Goal: Information Seeking & Learning: Learn about a topic

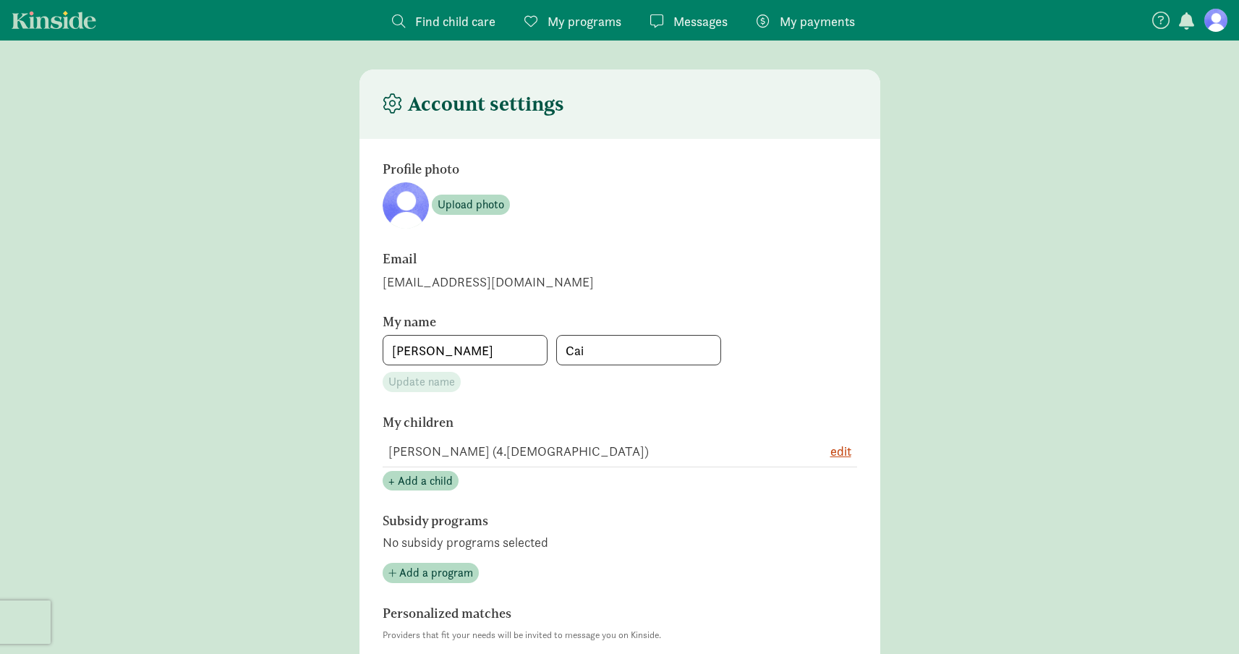
click at [679, 19] on span "Messages" at bounding box center [701, 22] width 54 height 20
click at [679, 24] on span "Messages" at bounding box center [701, 22] width 54 height 20
click at [1221, 22] on figure at bounding box center [1216, 20] width 23 height 23
click at [438, 22] on span "Find child care" at bounding box center [455, 22] width 80 height 20
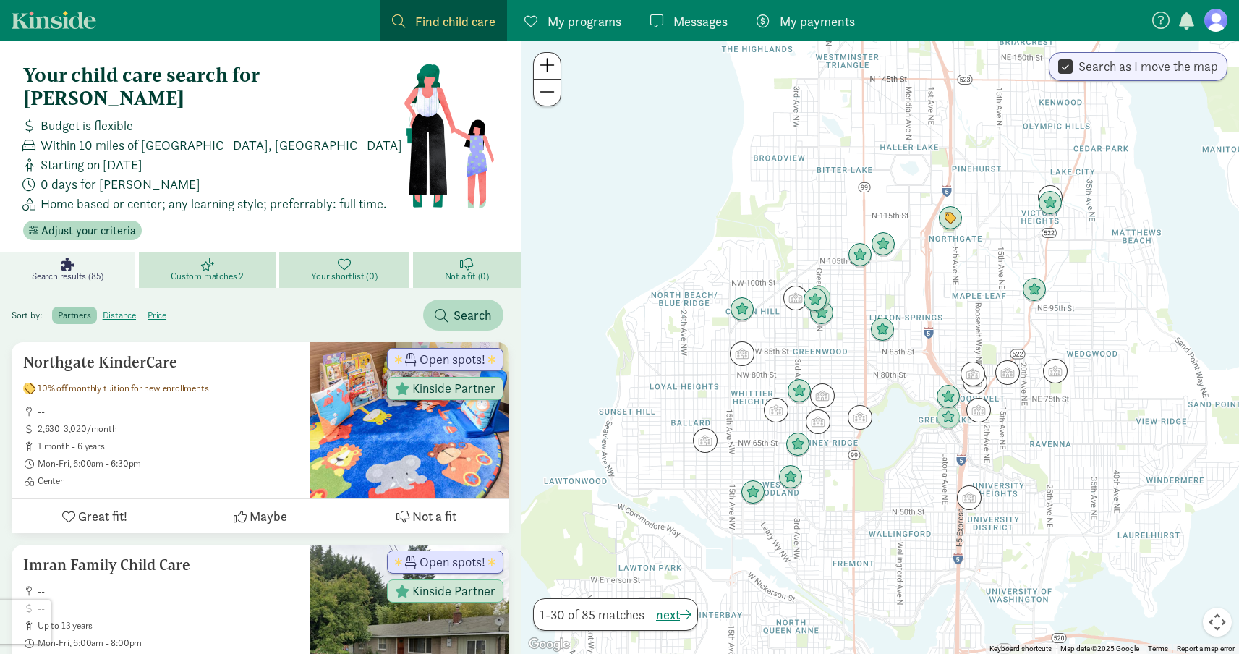
click at [688, 22] on span "Messages" at bounding box center [701, 22] width 54 height 20
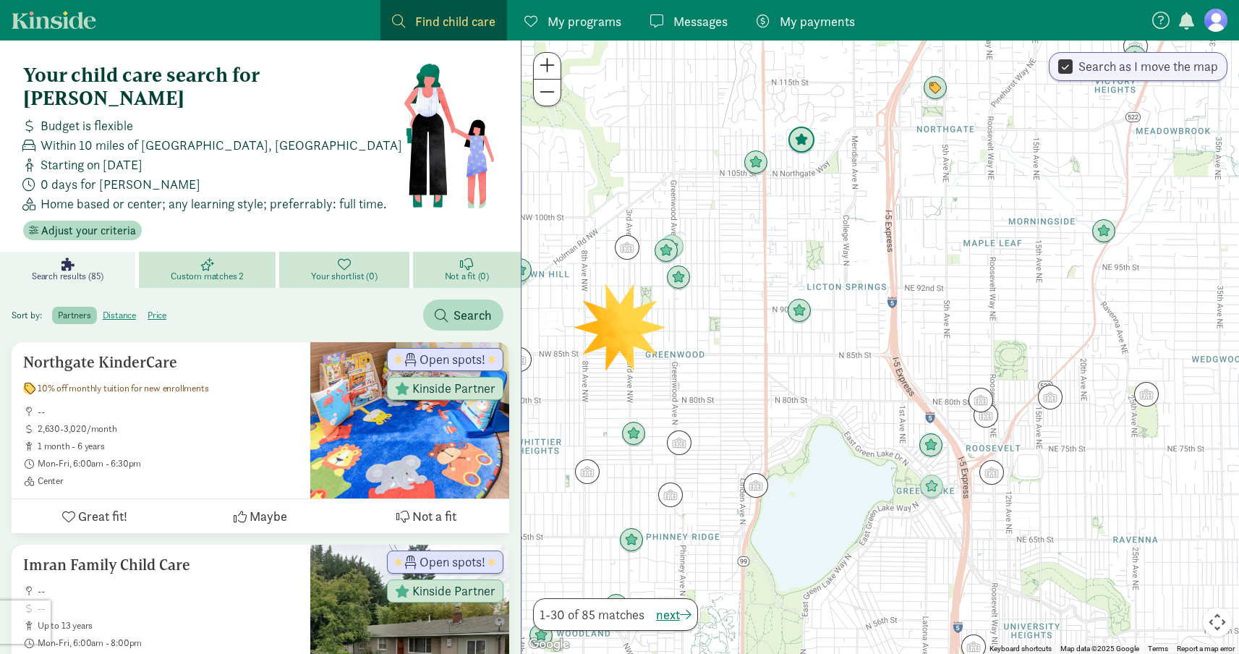
click at [804, 144] on img "Click to see details" at bounding box center [801, 140] width 27 height 27
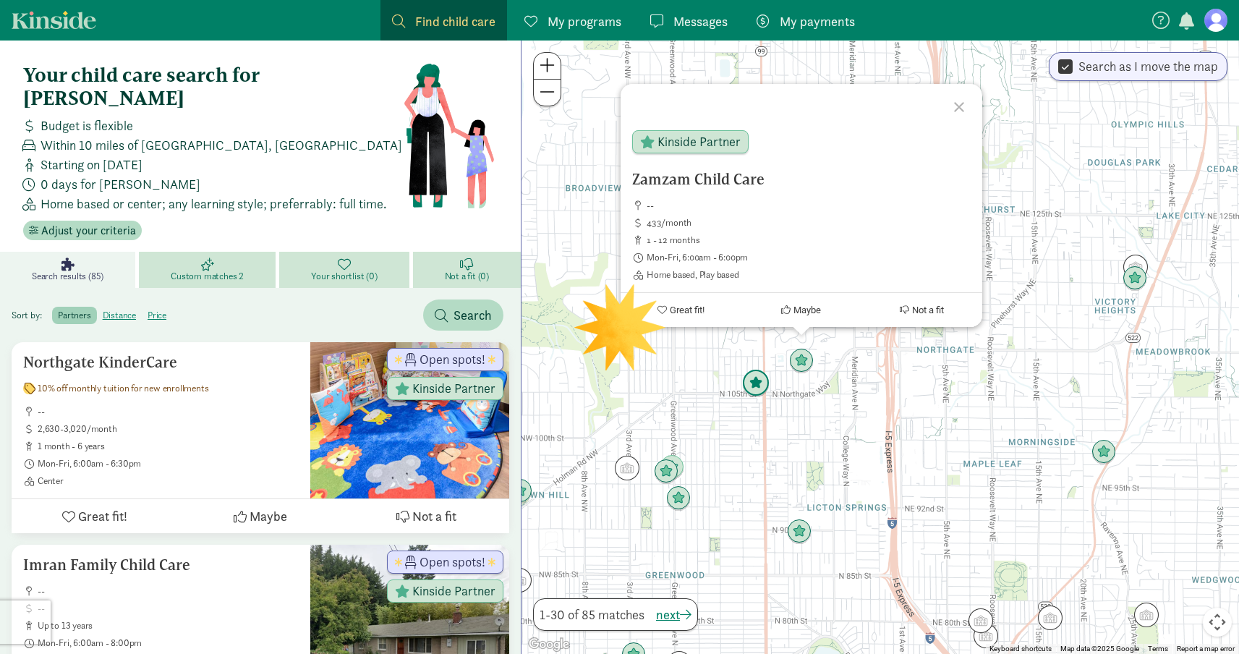
click at [750, 383] on img "Click to see details" at bounding box center [755, 383] width 27 height 27
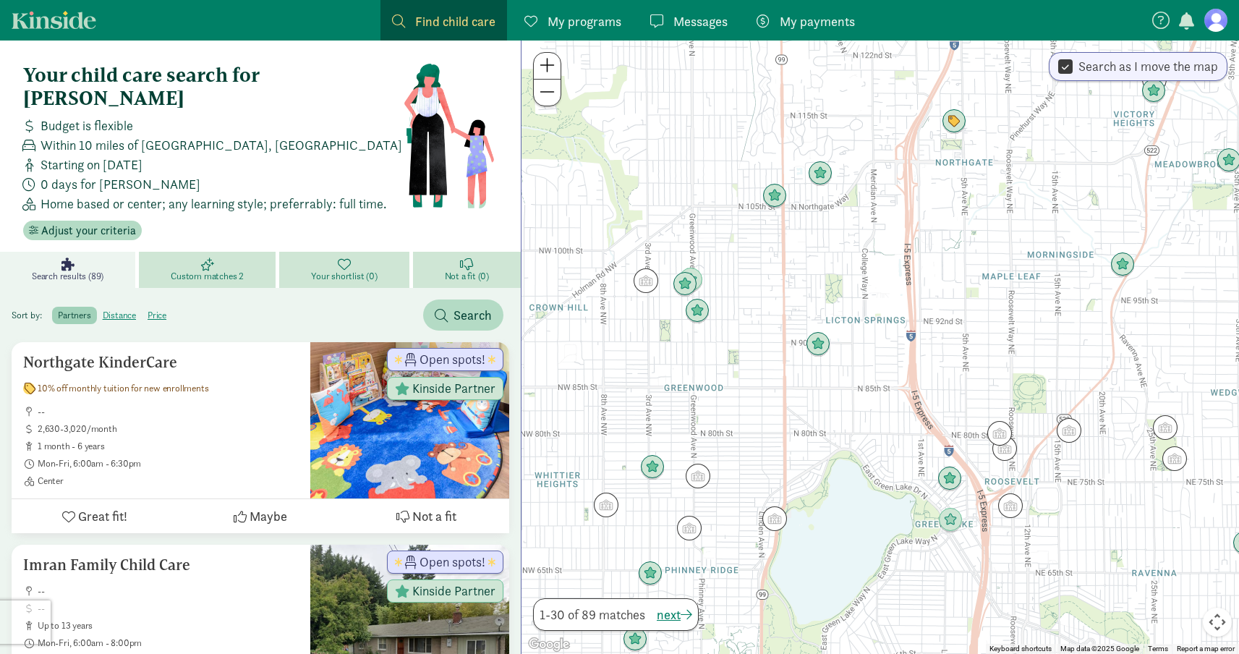
drag, startPoint x: 784, startPoint y: 460, endPoint x: 802, endPoint y: 271, distance: 190.5
click at [802, 271] on div "To navigate, press the arrow keys." at bounding box center [881, 348] width 718 height 614
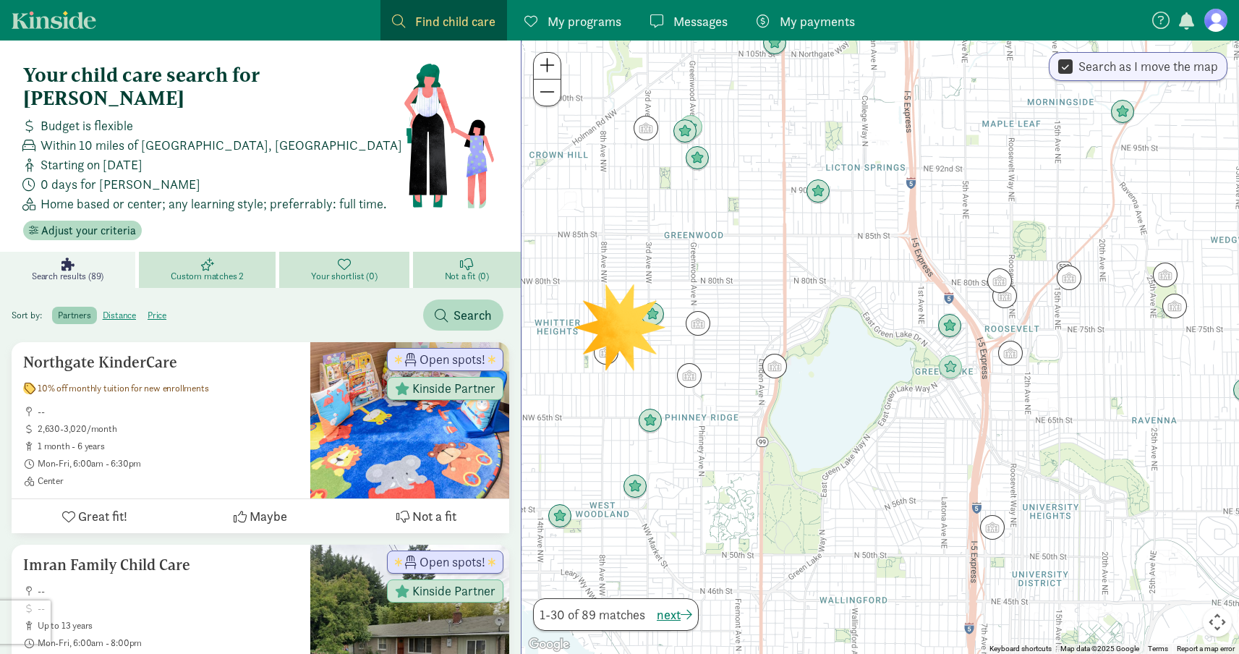
drag, startPoint x: 802, startPoint y: 271, endPoint x: 802, endPoint y: 113, distance: 157.7
click at [802, 113] on div at bounding box center [881, 348] width 718 height 614
click at [835, 201] on div at bounding box center [881, 348] width 718 height 614
click at [823, 201] on img "Click to see details" at bounding box center [818, 191] width 27 height 27
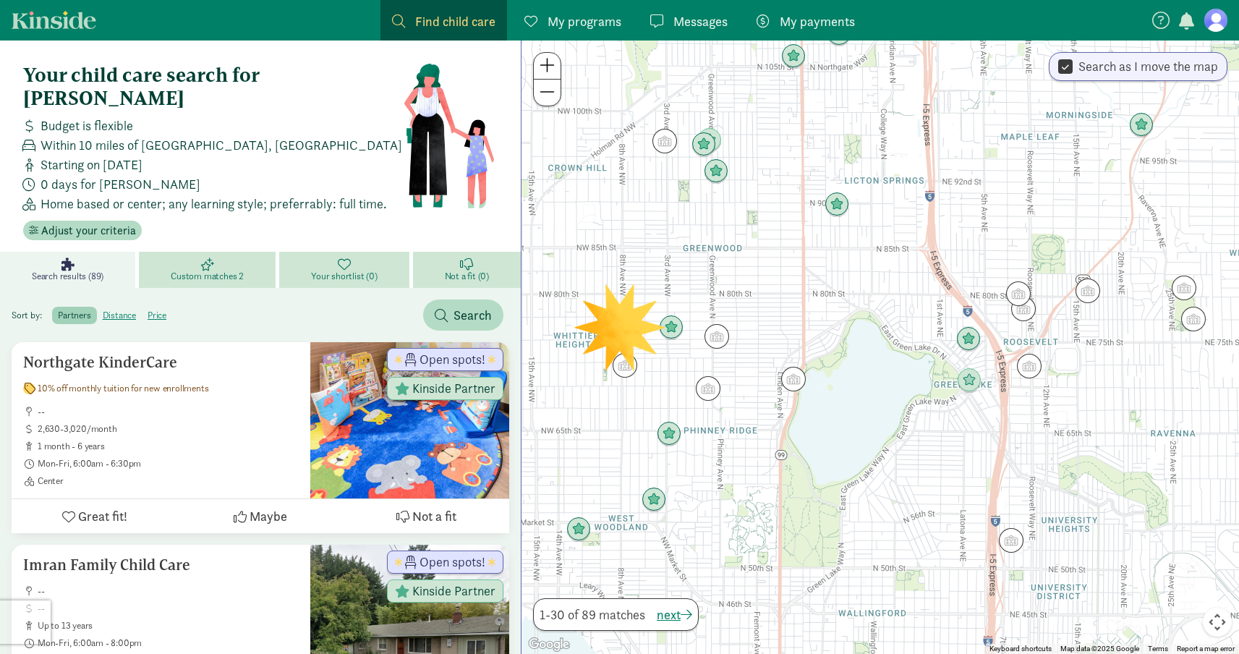
drag, startPoint x: 753, startPoint y: 407, endPoint x: 772, endPoint y: 239, distance: 168.9
click at [772, 239] on div "To navigate, press the arrow keys." at bounding box center [881, 348] width 718 height 614
click at [679, 330] on img "Click to see details" at bounding box center [671, 327] width 27 height 27
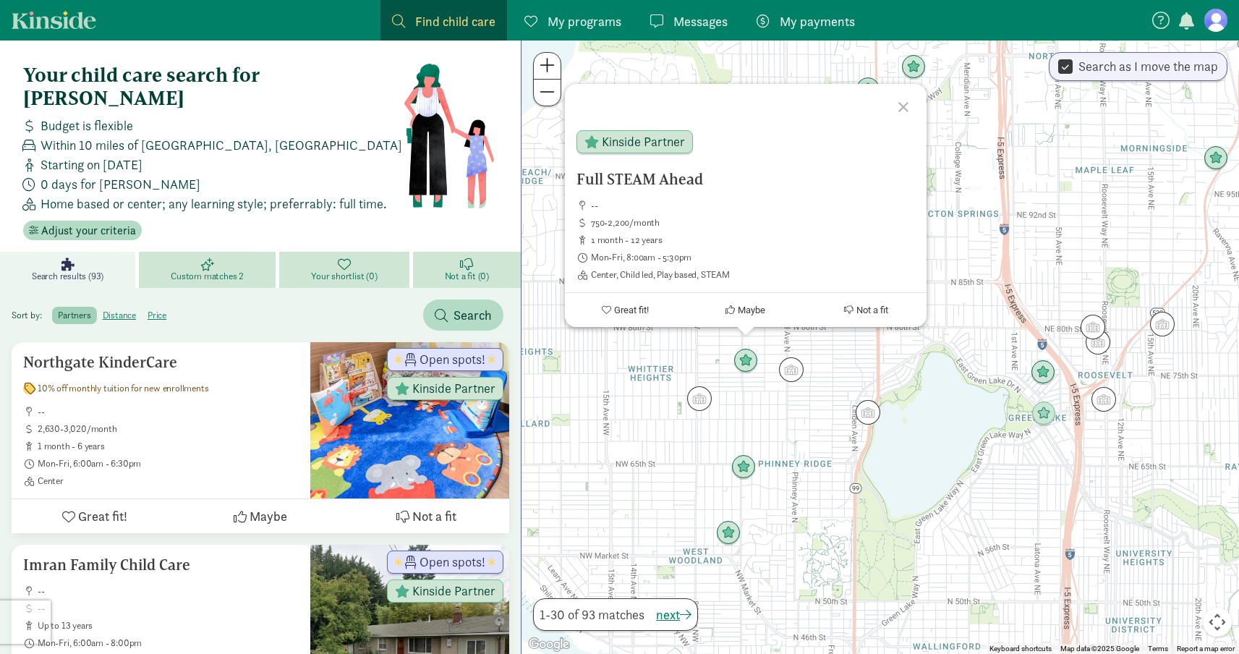
click at [641, 425] on div "Full STEAM Ahead -- 750-2,200/month 1 month - 12 years Mon-Fri, 8:00am - 5:30pm…" at bounding box center [881, 348] width 718 height 614
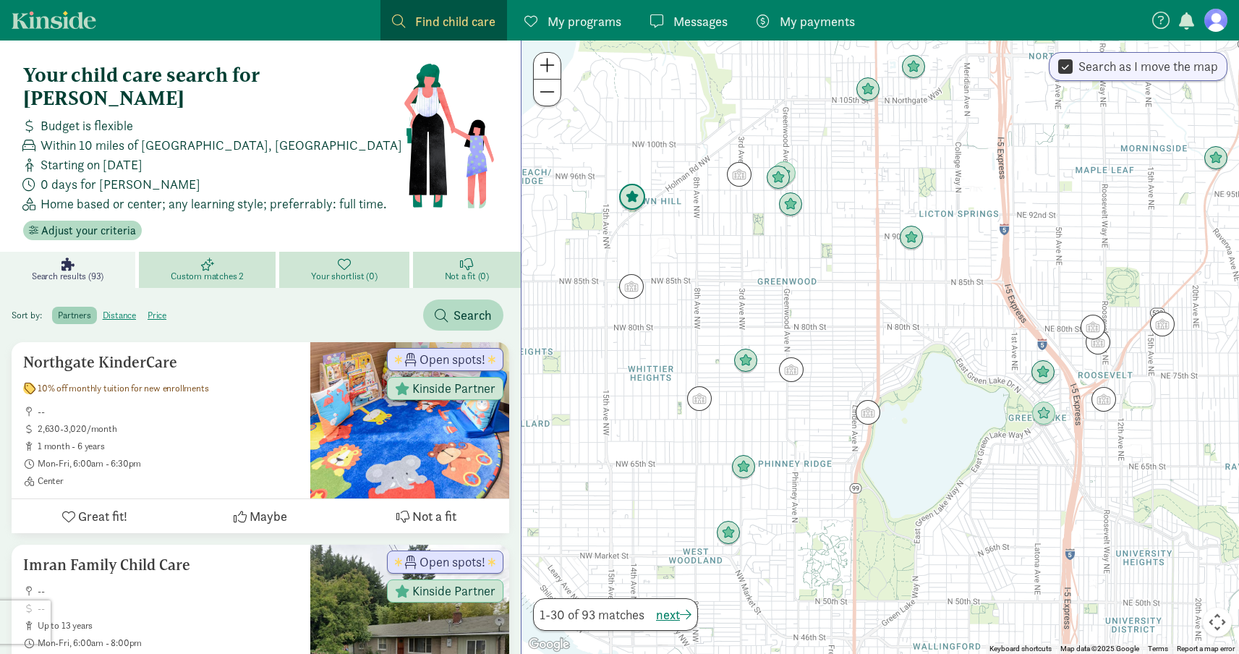
click at [636, 197] on img "Click to see details" at bounding box center [632, 197] width 27 height 27
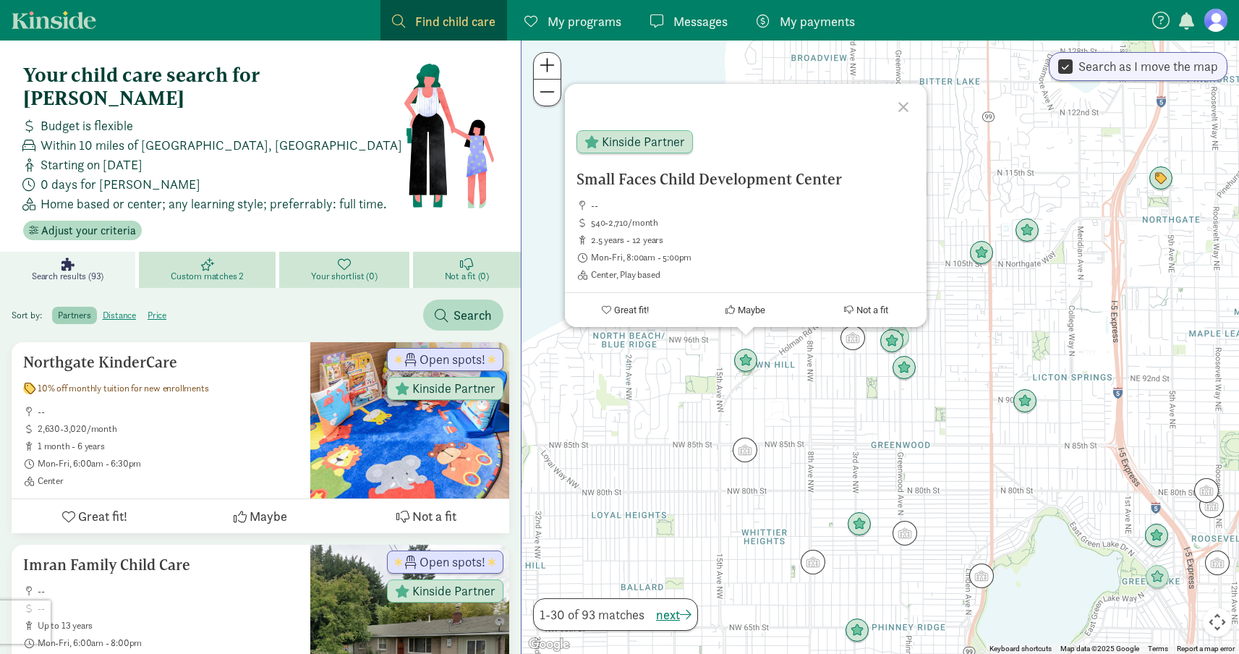
drag, startPoint x: 801, startPoint y: 423, endPoint x: 794, endPoint y: 417, distance: 8.8
click at [801, 423] on div "Small Faces Child Development Center -- 540-2,710/month 2.5 years - 12 years Mo…" at bounding box center [881, 348] width 718 height 614
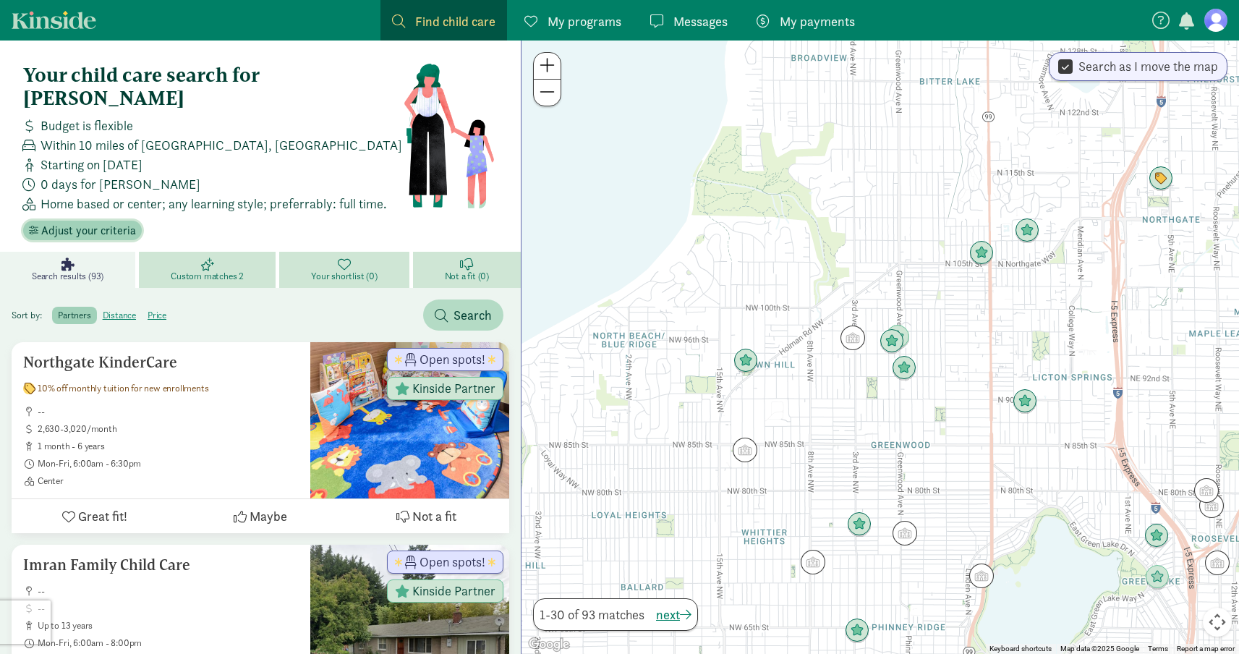
click at [100, 222] on span "Adjust your criteria" at bounding box center [88, 230] width 95 height 17
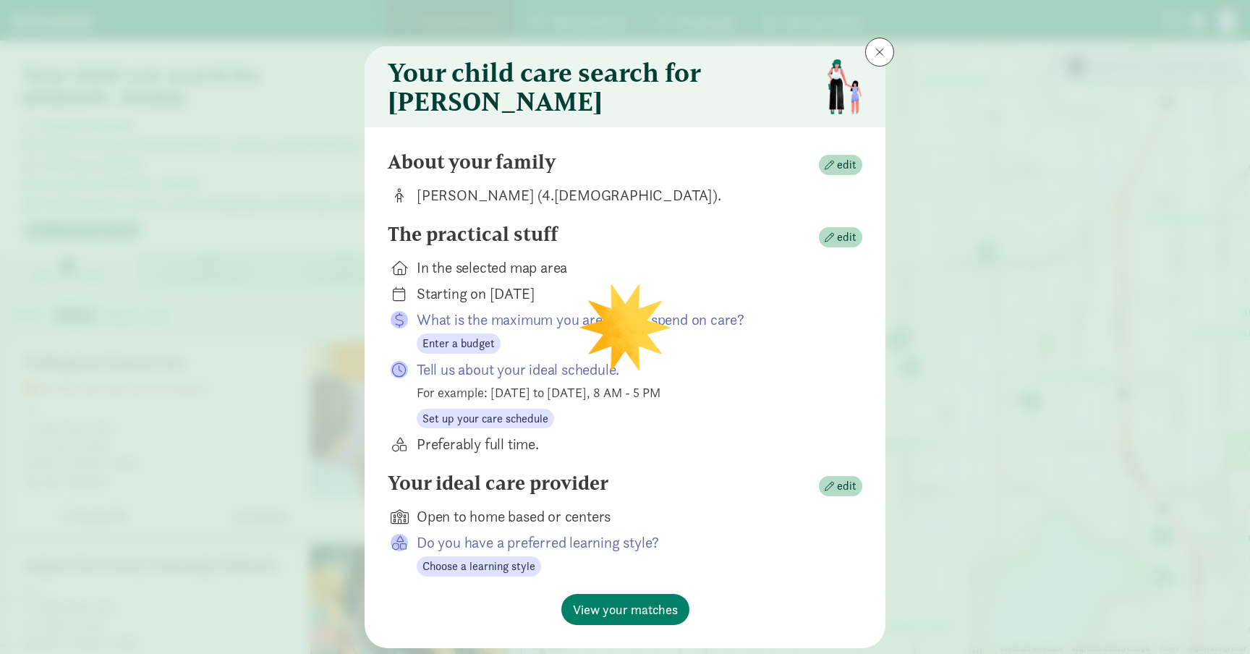
scroll to position [49, 0]
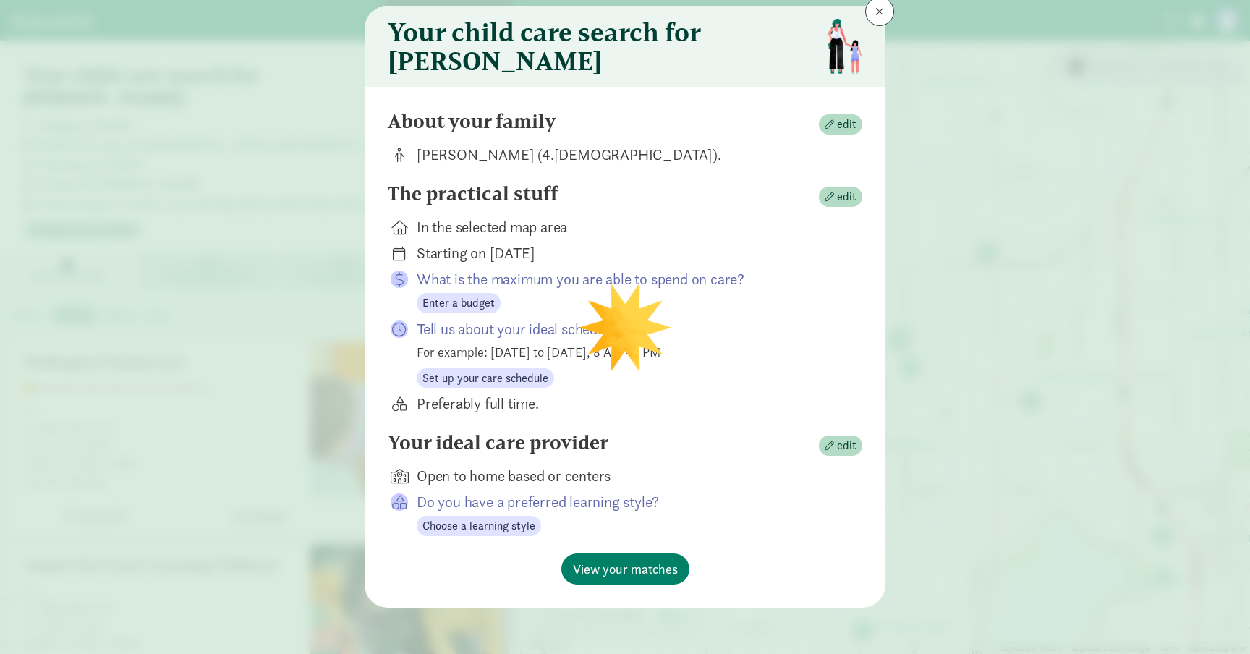
click at [595, 407] on div "Preferably full time." at bounding box center [628, 404] width 423 height 20
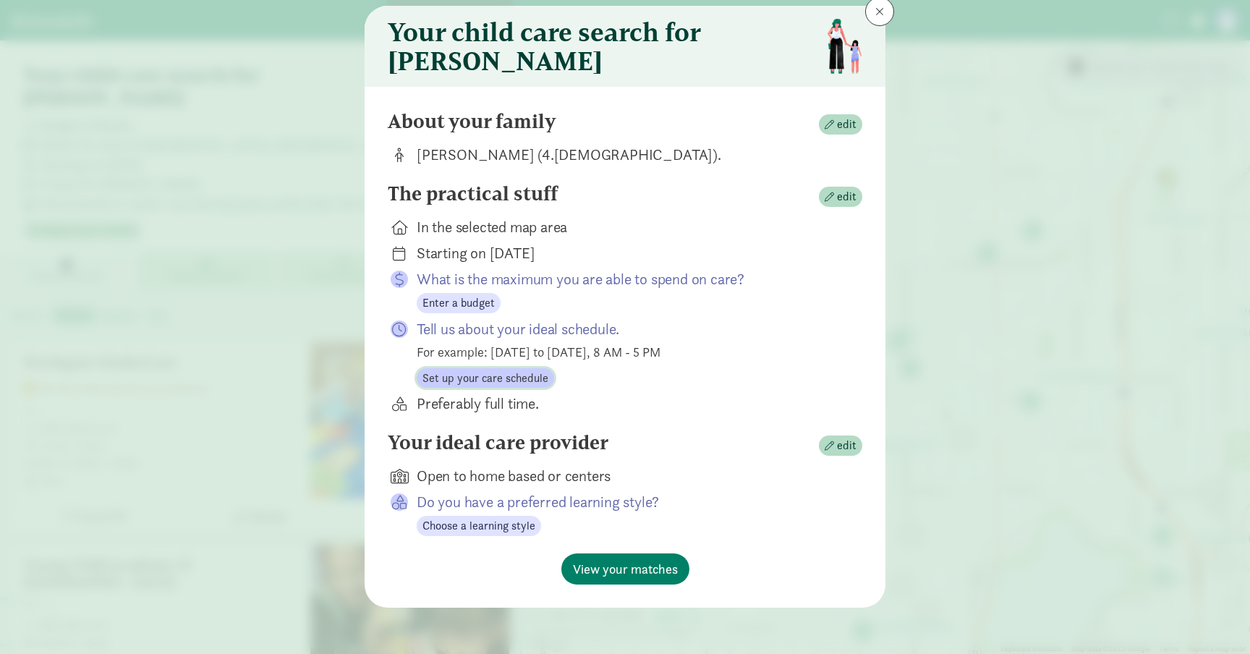
click at [517, 380] on span "Set up your care schedule" at bounding box center [486, 378] width 126 height 17
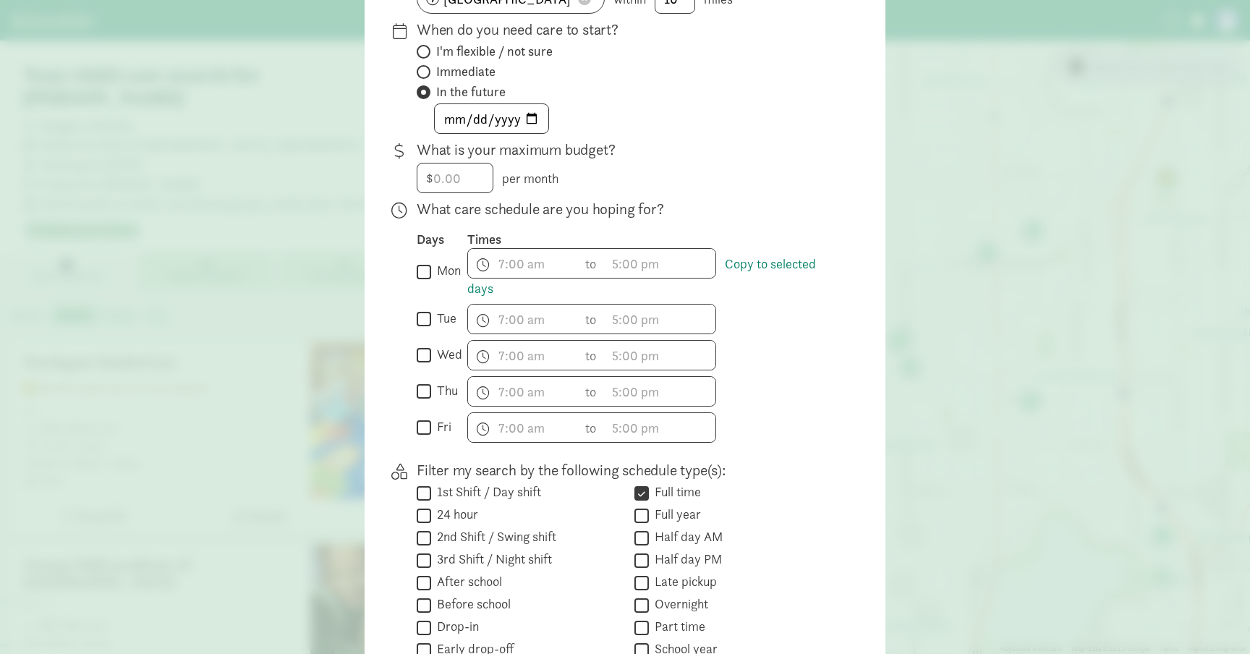
scroll to position [232, 0]
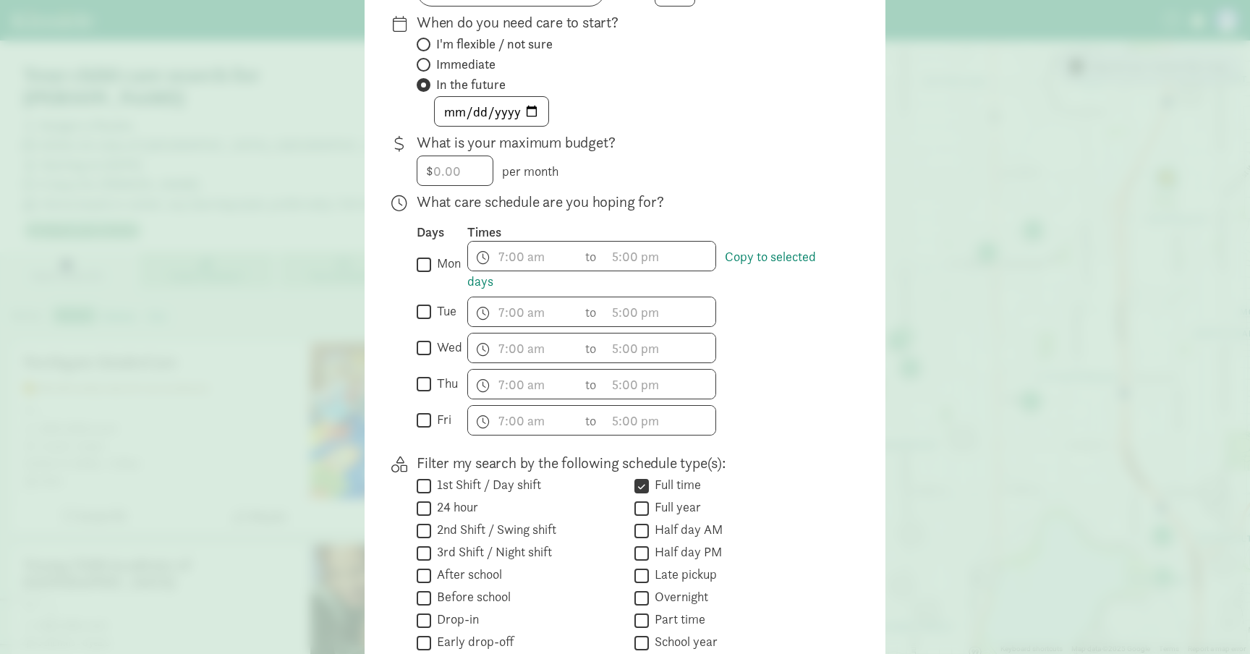
click at [417, 274] on input "mon" at bounding box center [424, 265] width 14 height 20
checkbox input "true"
click at [422, 320] on input "tue" at bounding box center [424, 312] width 14 height 20
checkbox input "true"
click at [422, 358] on input "wed" at bounding box center [424, 349] width 14 height 20
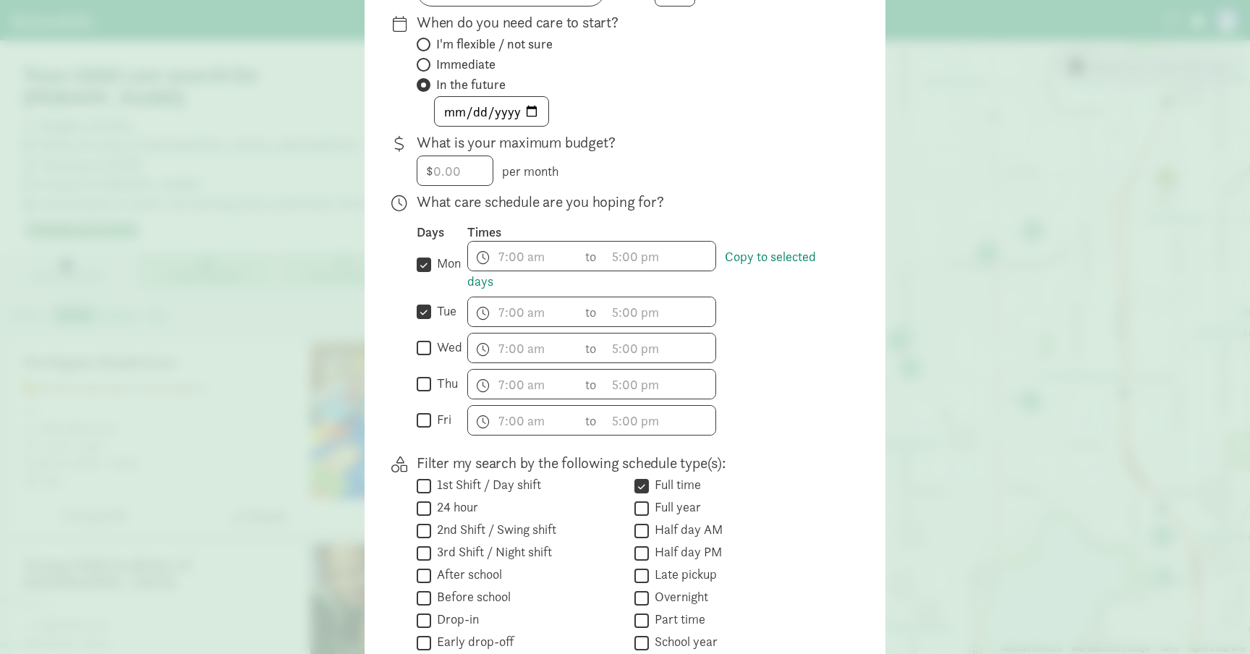
checkbox input "true"
click at [422, 394] on input "thu" at bounding box center [424, 385] width 14 height 20
checkbox input "true"
click at [422, 431] on input "fri" at bounding box center [424, 421] width 14 height 20
checkbox input "true"
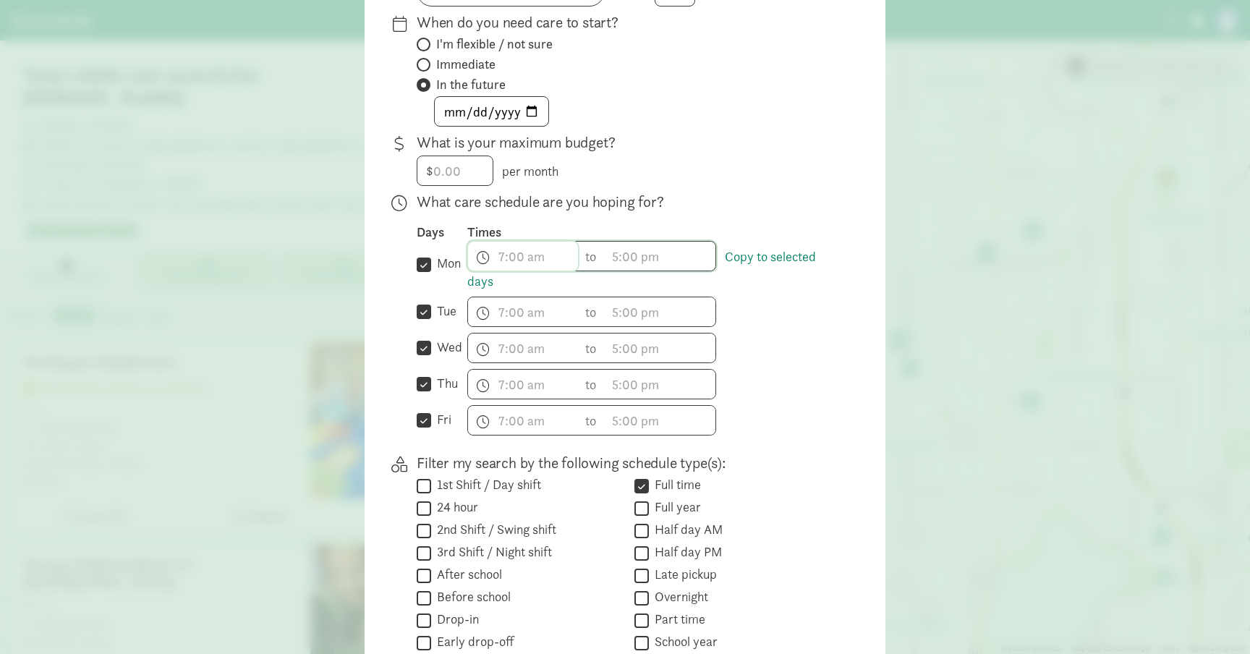
click at [525, 271] on span "h 12 1 2 3 4 5 6 7 8 9 10 11 mm 00 15 30 45 a am pm" at bounding box center [523, 256] width 110 height 29
click at [488, 396] on li "8" at bounding box center [489, 383] width 43 height 27
click at [540, 313] on li "00" at bounding box center [533, 307] width 43 height 27
click at [575, 313] on li "am" at bounding box center [577, 307] width 43 height 27
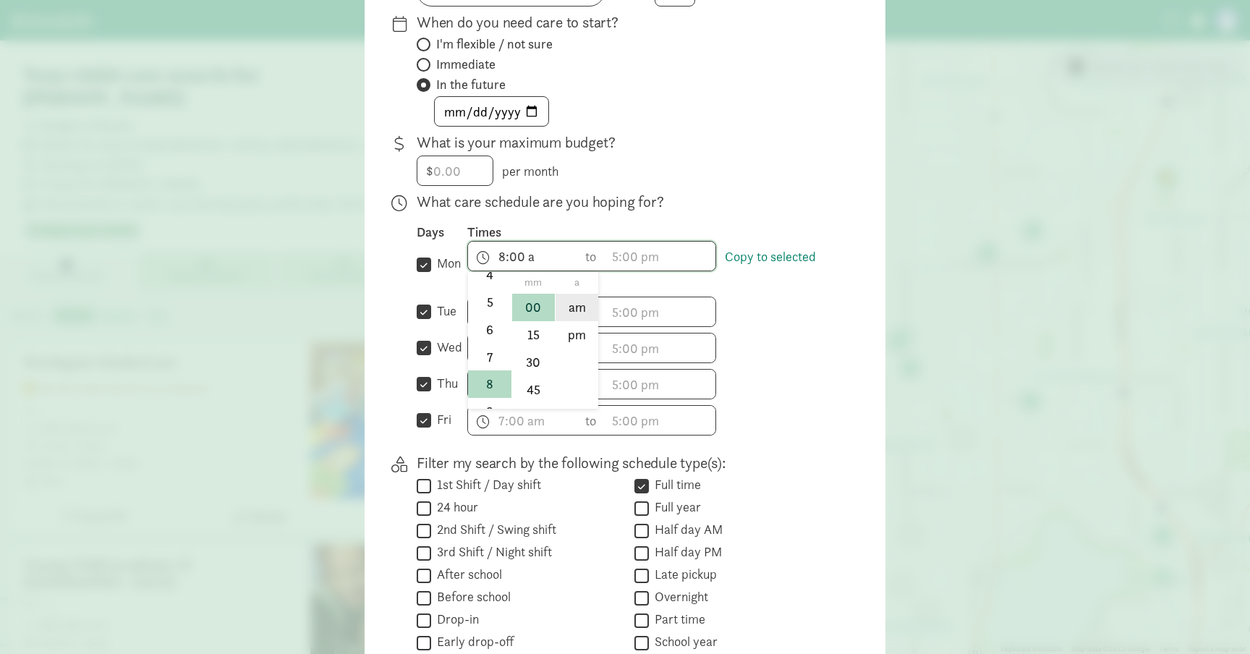
type input "8:00 am"
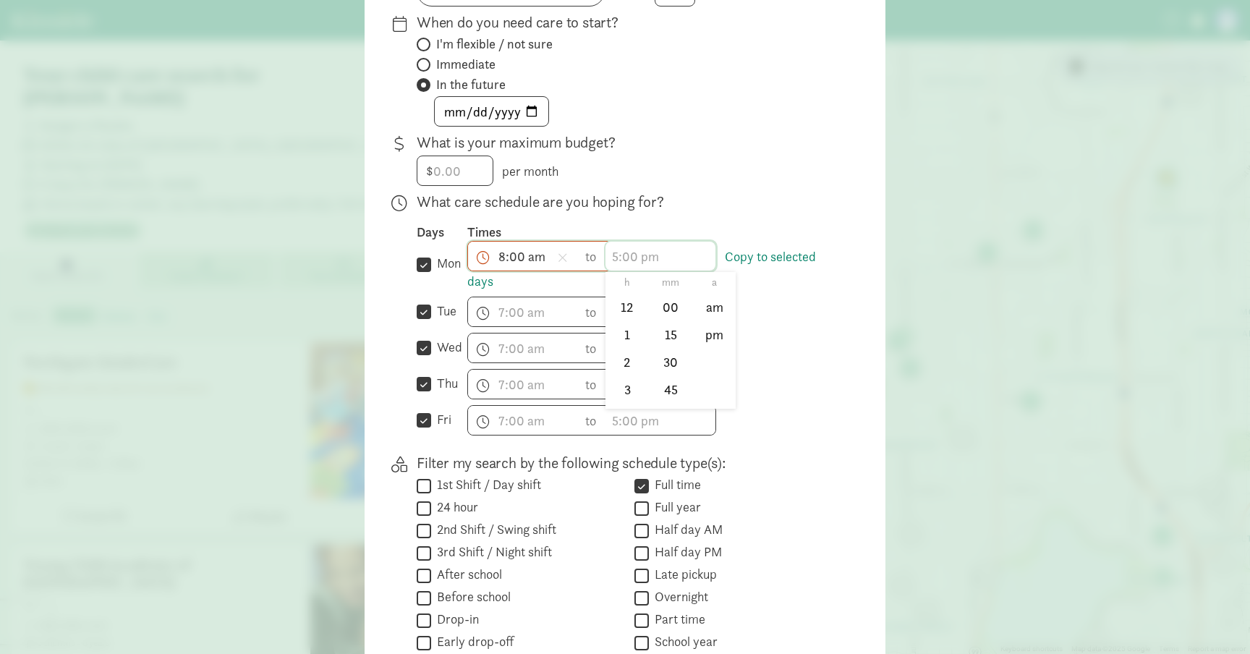
click at [629, 262] on span "h 12 1 2 3 4 5 6 7 8 9 10 11 mm 00 15 30 45 a am pm" at bounding box center [661, 256] width 110 height 29
click at [622, 363] on li "5" at bounding box center [627, 349] width 43 height 27
click at [675, 318] on li "00" at bounding box center [671, 307] width 43 height 27
click at [711, 347] on li "pm" at bounding box center [714, 334] width 43 height 27
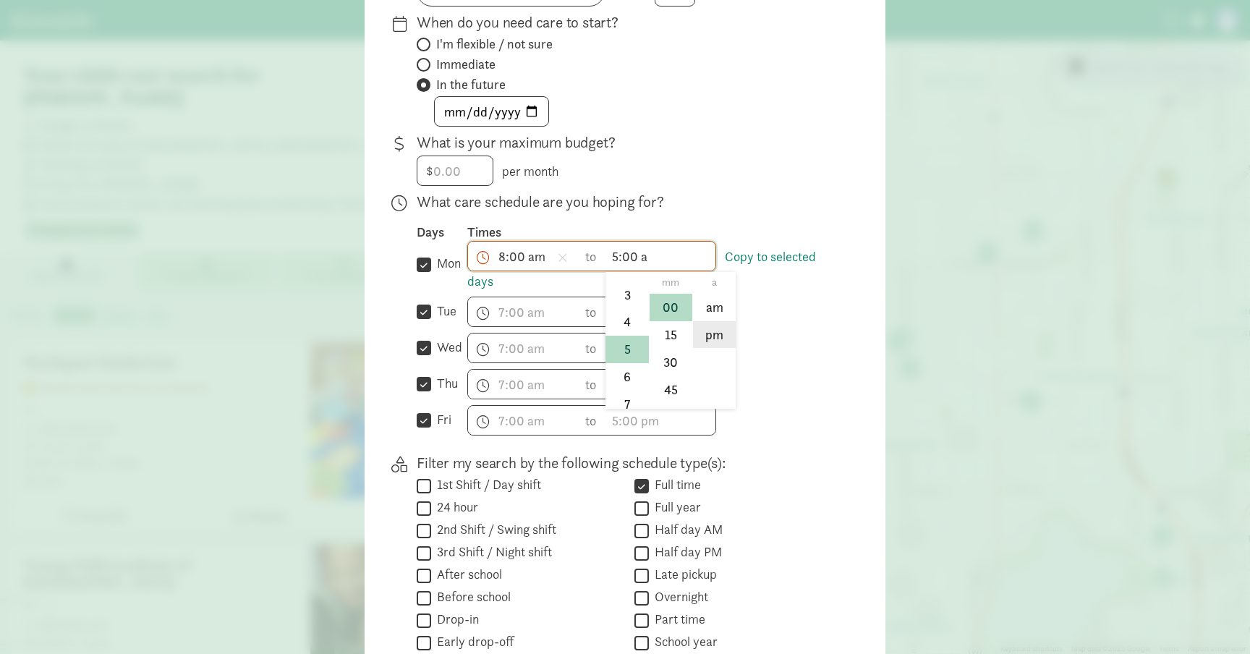
type input "5:00 pm"
click at [789, 358] on div "h 12 1 2 3 4 5 6 7 8 9 10 11 mm 00 15 30 45 a am pm to h 12 1 2 3 4 5 6 7 8 9 1…" at bounding box center [653, 348] width 372 height 30
click at [755, 270] on link "Copy to selected days" at bounding box center [641, 269] width 349 height 42
click at [425, 322] on input "tue" at bounding box center [424, 312] width 14 height 20
click at [767, 267] on link "Copy to selected days" at bounding box center [641, 269] width 349 height 42
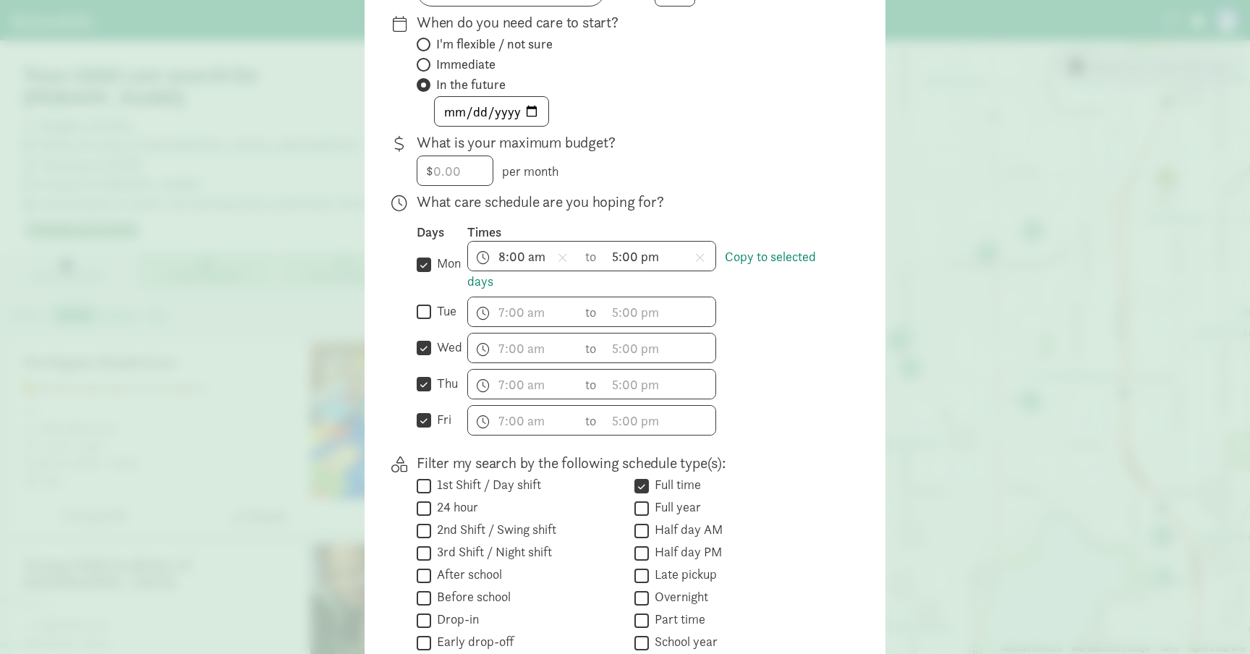
click at [420, 322] on input "tue" at bounding box center [424, 312] width 14 height 20
checkbox input "true"
click at [530, 323] on span "h 12 1 2 3 4 5 6 7 8 9 10 11 mm 00 15 30 45 a am pm" at bounding box center [523, 311] width 110 height 29
click at [825, 339] on div at bounding box center [625, 95] width 1250 height 654
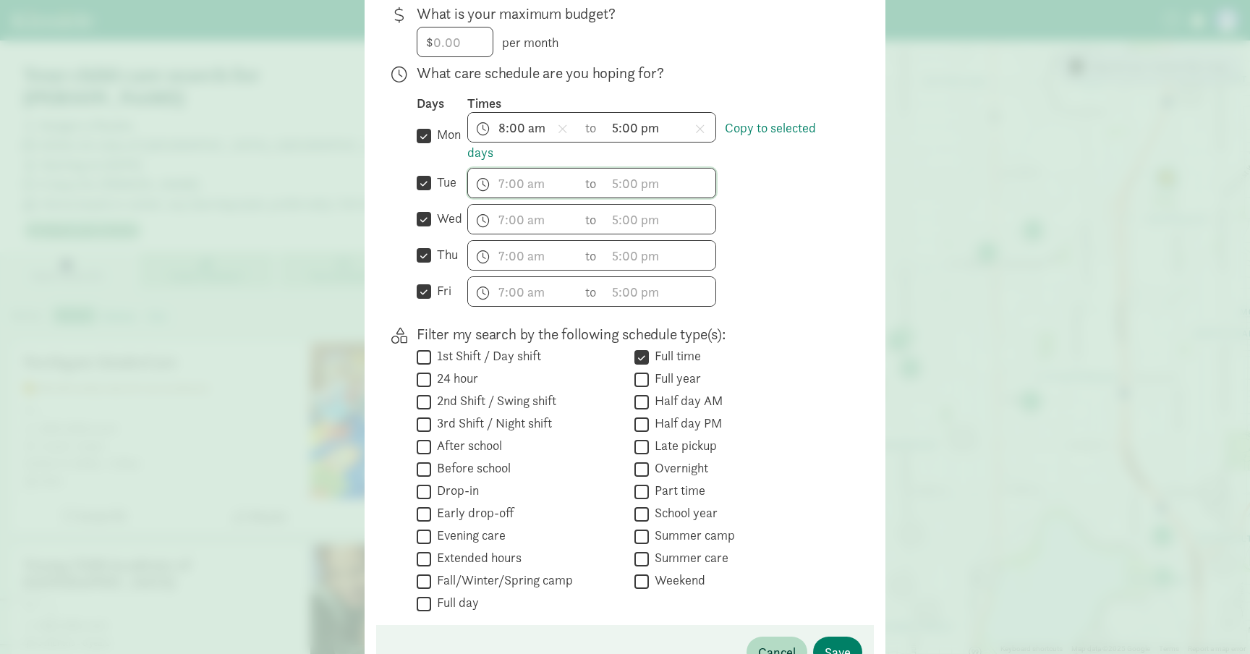
scroll to position [471, 0]
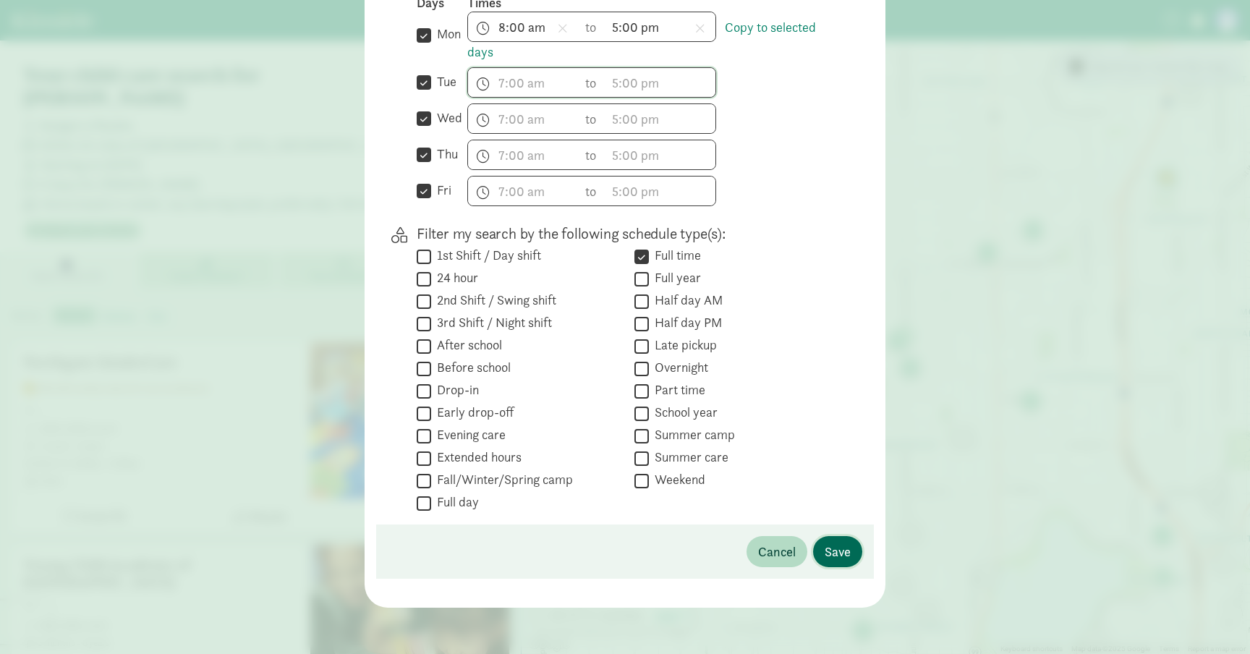
click at [828, 554] on span "Save" at bounding box center [838, 552] width 26 height 20
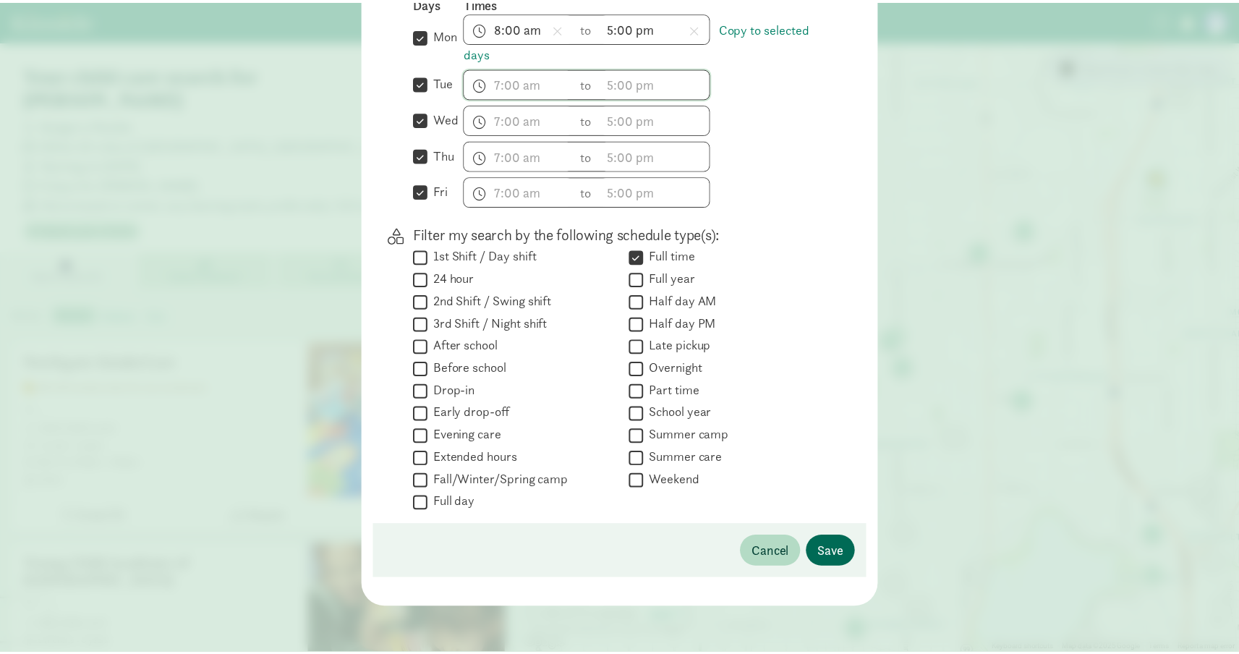
scroll to position [1, 0]
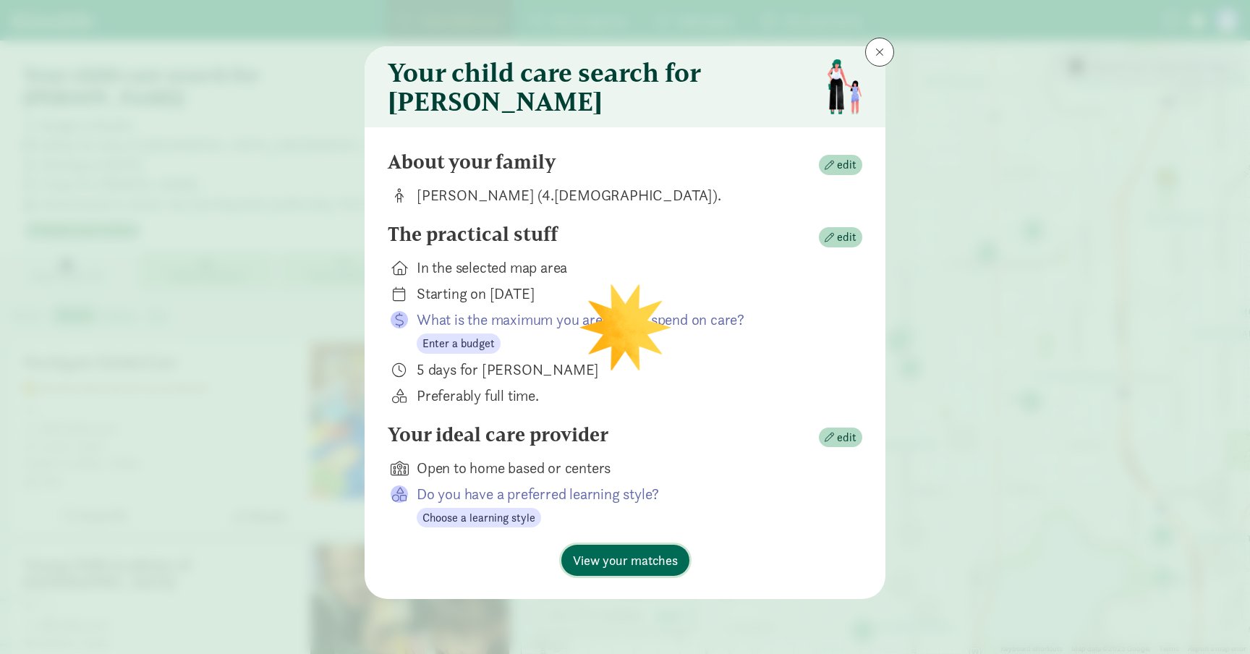
click at [616, 570] on span "View your matches" at bounding box center [625, 561] width 105 height 20
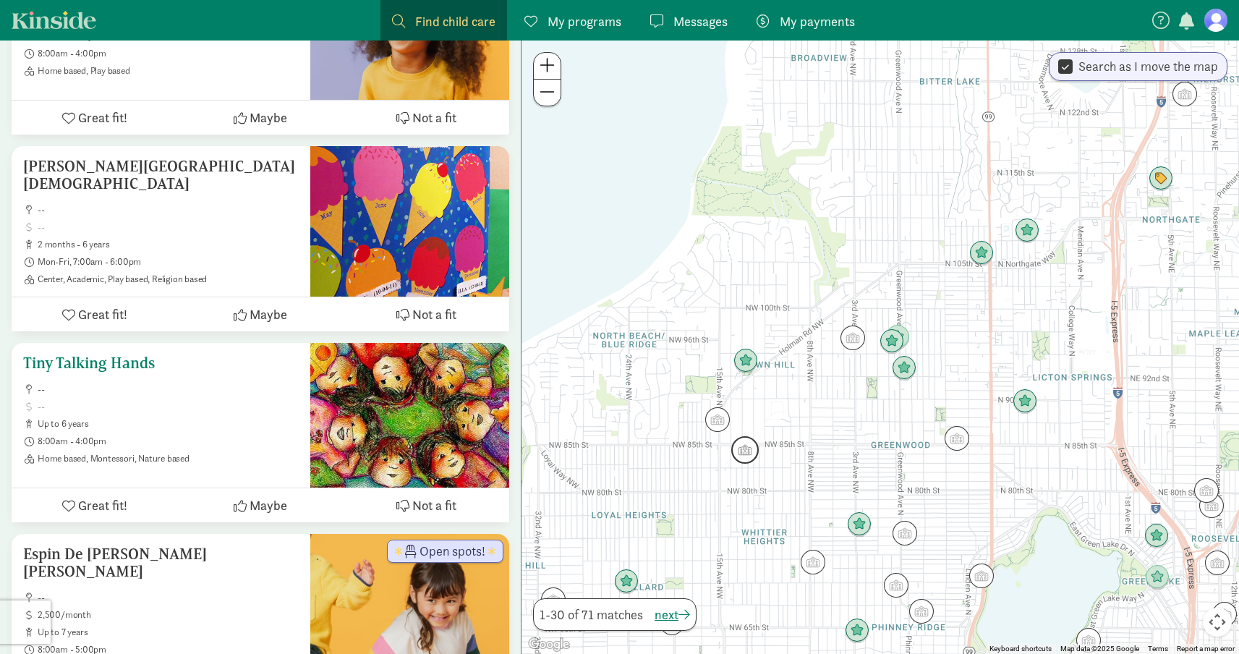
scroll to position [2529, 0]
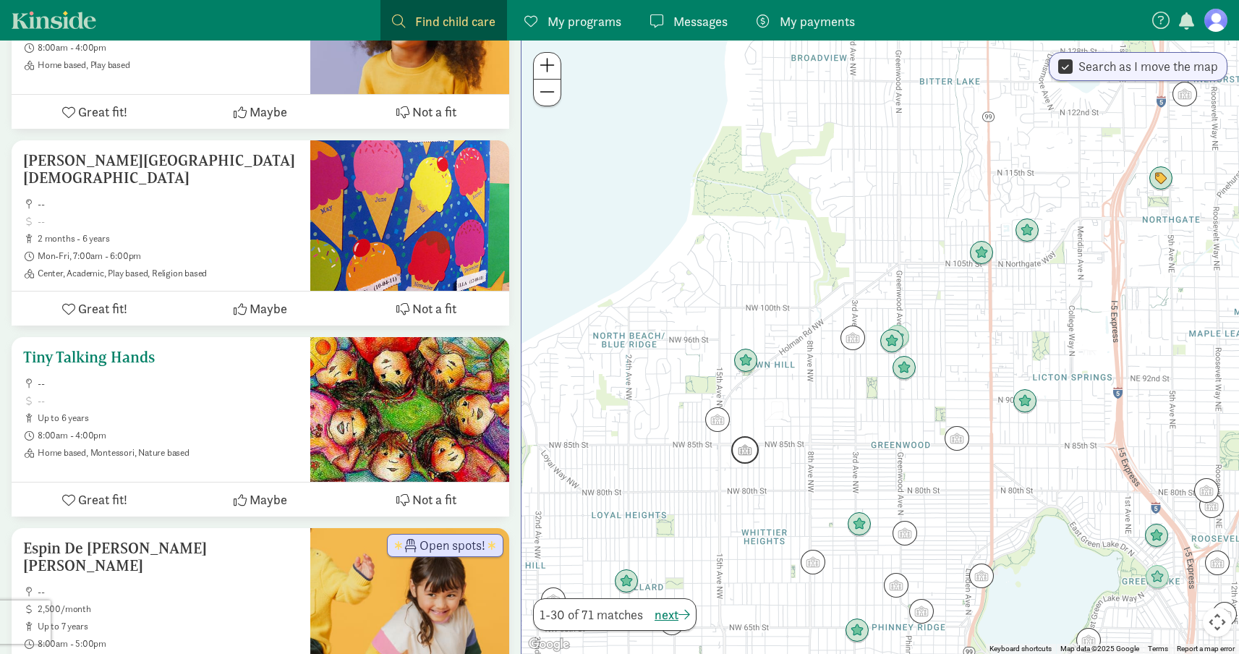
click at [135, 349] on h5 "Tiny Talking Hands" at bounding box center [161, 357] width 276 height 17
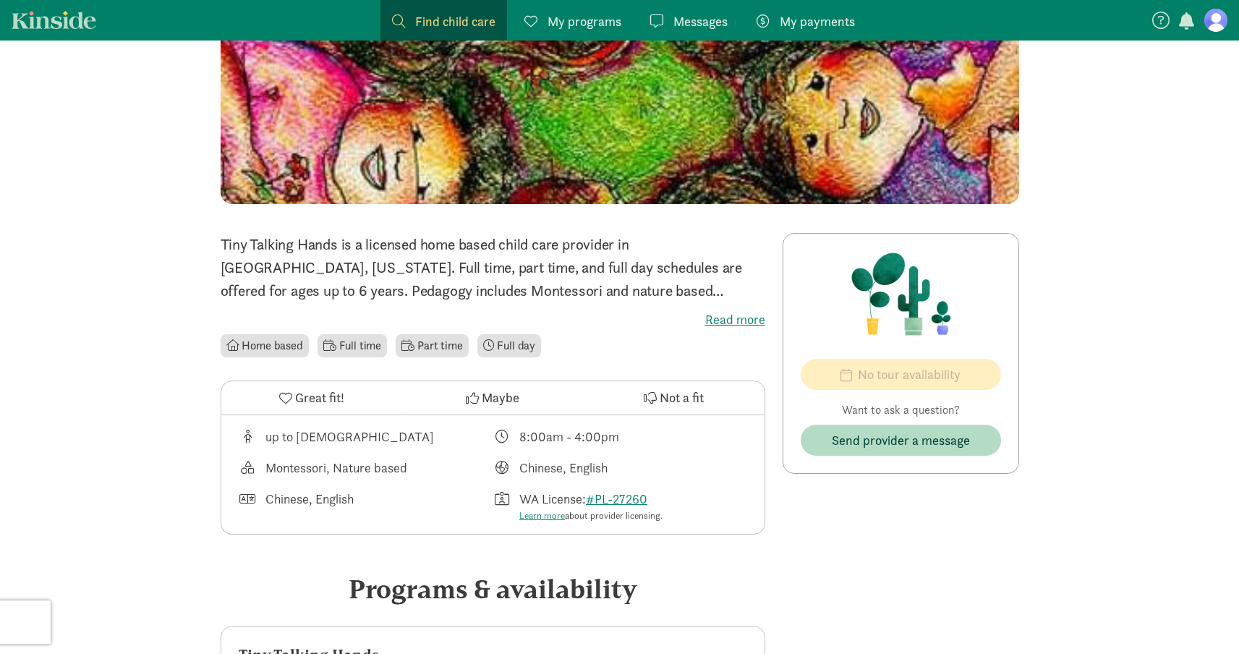
scroll to position [154, 0]
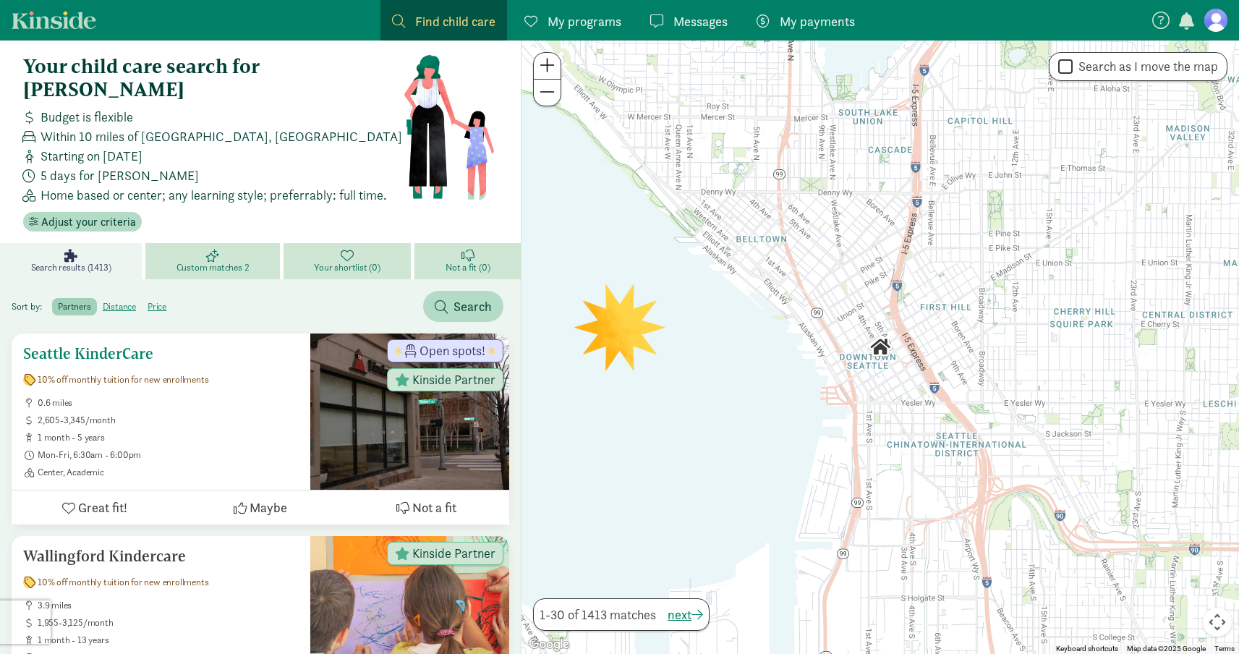
scroll to position [156, 0]
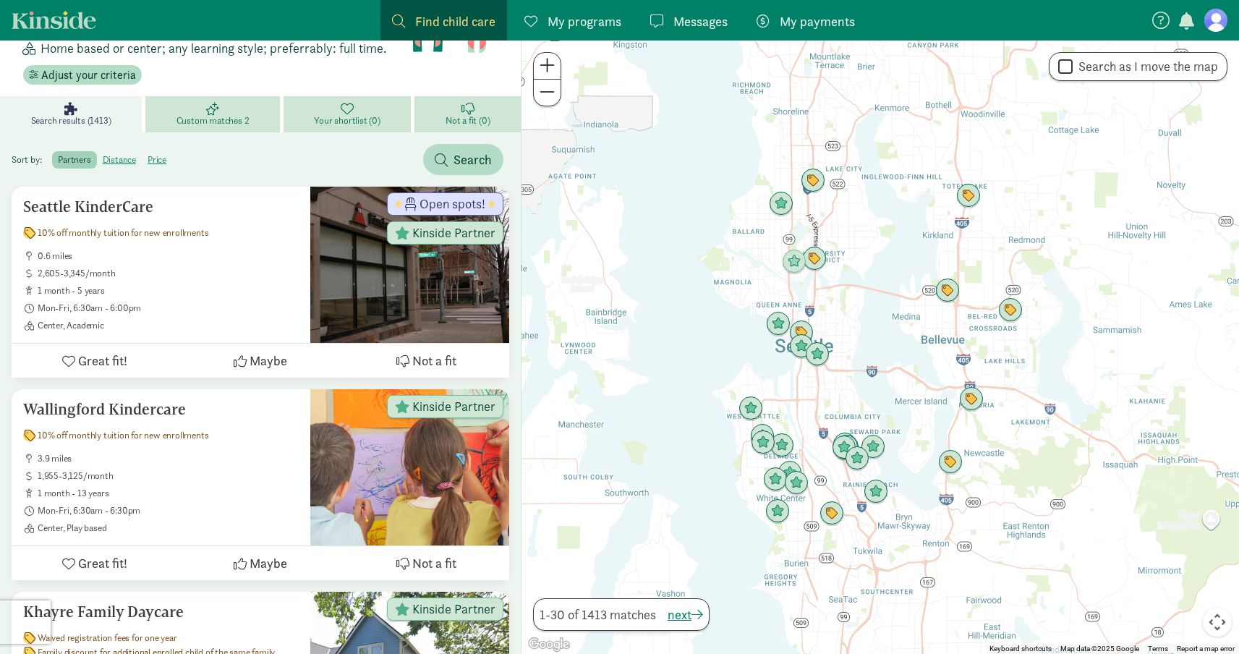
drag, startPoint x: 735, startPoint y: 208, endPoint x: 734, endPoint y: 247, distance: 39.1
click at [734, 247] on div at bounding box center [881, 348] width 718 height 614
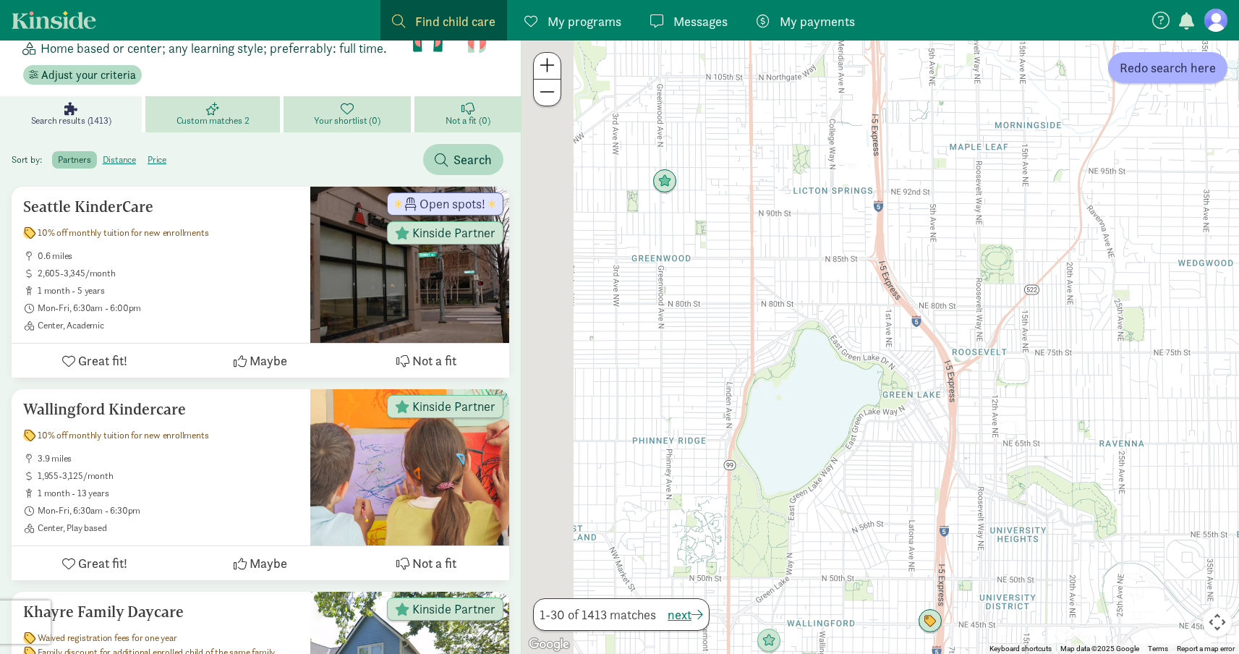
drag, startPoint x: 739, startPoint y: 247, endPoint x: 847, endPoint y: 203, distance: 117.2
click at [848, 203] on div at bounding box center [881, 348] width 718 height 614
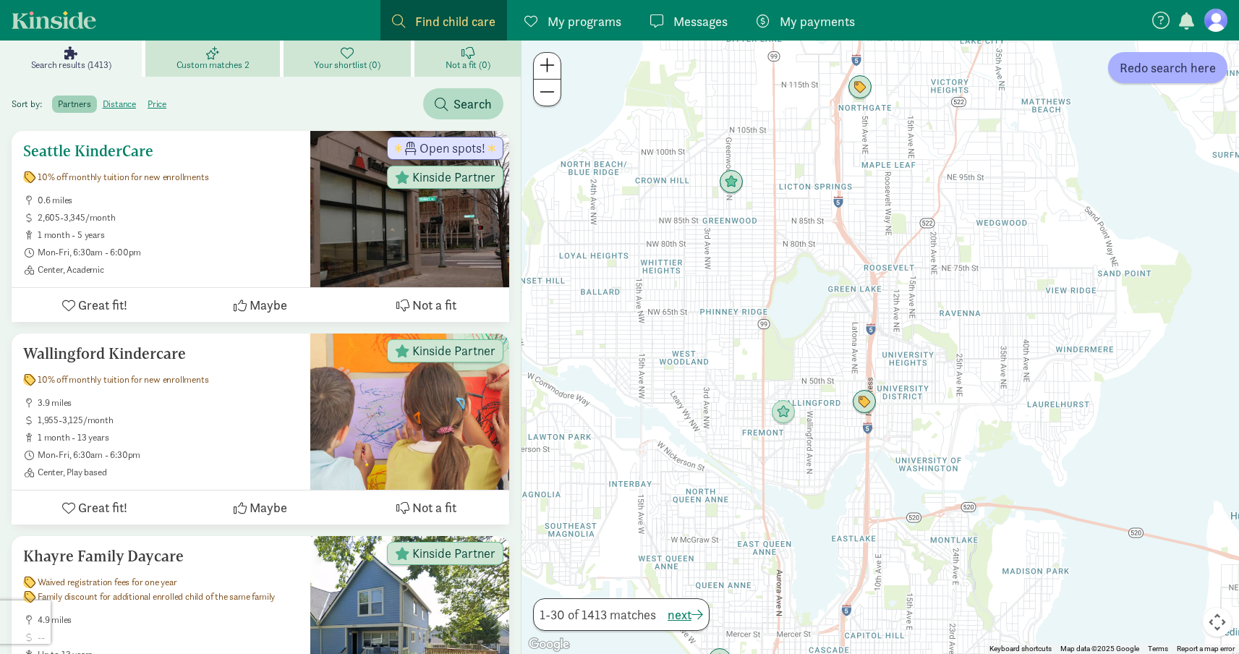
scroll to position [186, 0]
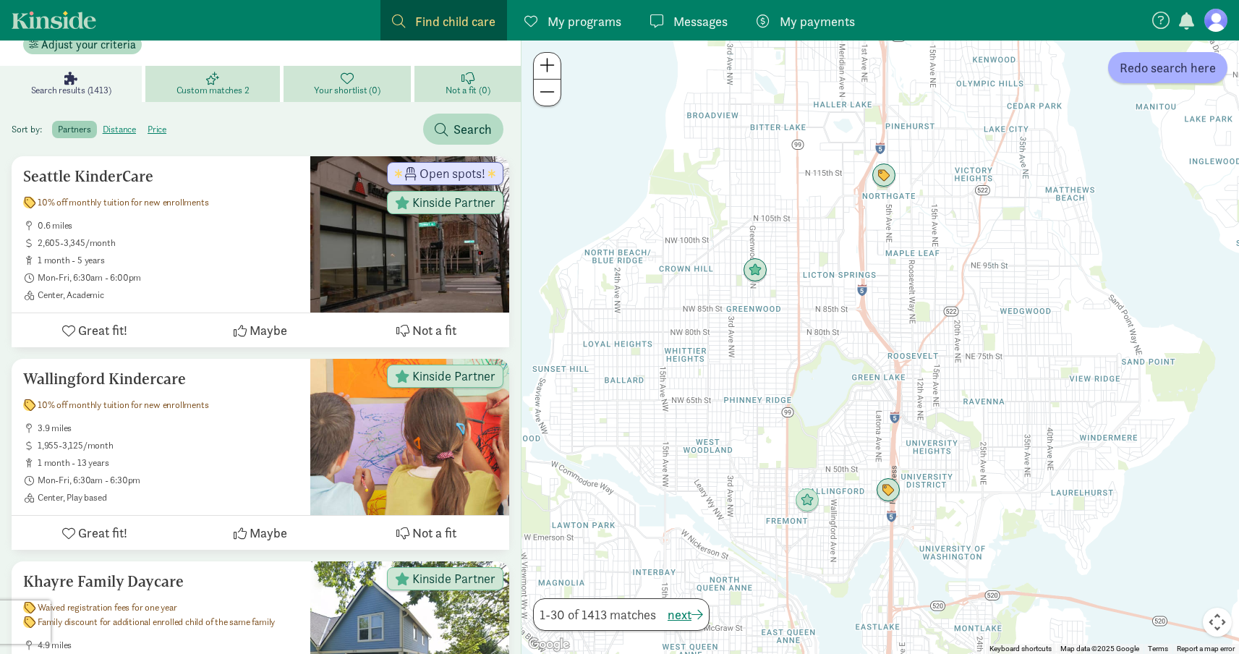
drag, startPoint x: 690, startPoint y: 300, endPoint x: 714, endPoint y: 396, distance: 99.2
click at [714, 396] on div at bounding box center [881, 348] width 718 height 614
click at [551, 70] on span at bounding box center [547, 64] width 15 height 17
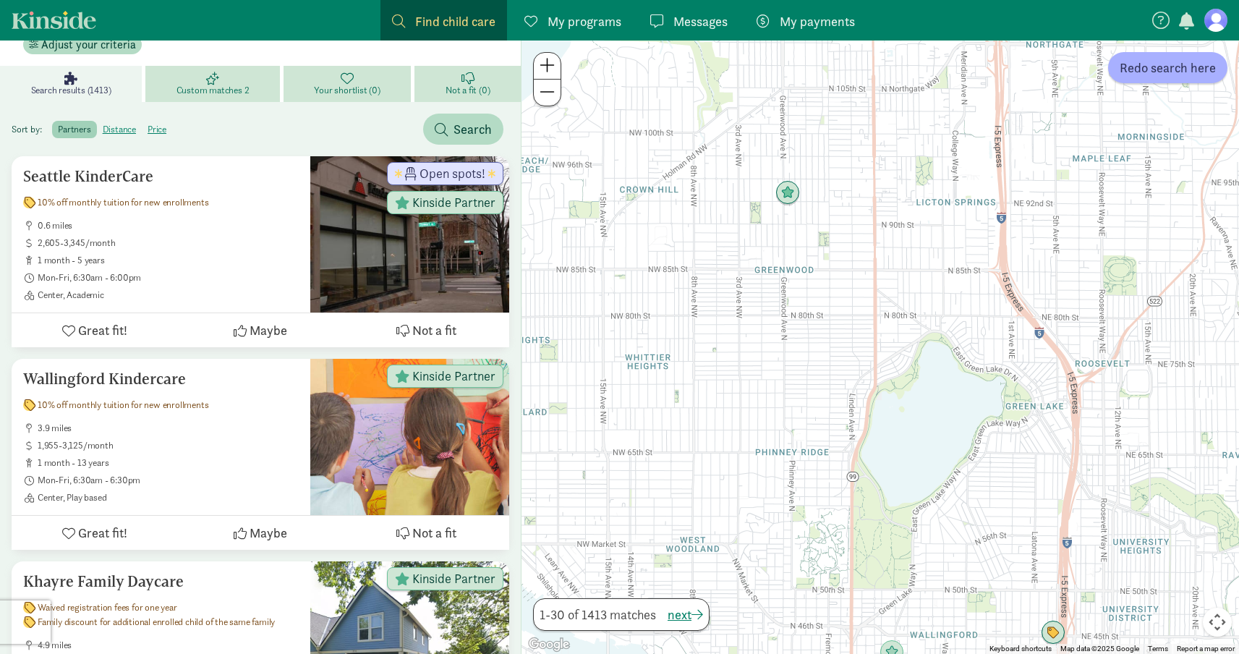
drag, startPoint x: 616, startPoint y: 368, endPoint x: 794, endPoint y: 365, distance: 178.7
click at [794, 365] on div at bounding box center [881, 348] width 718 height 614
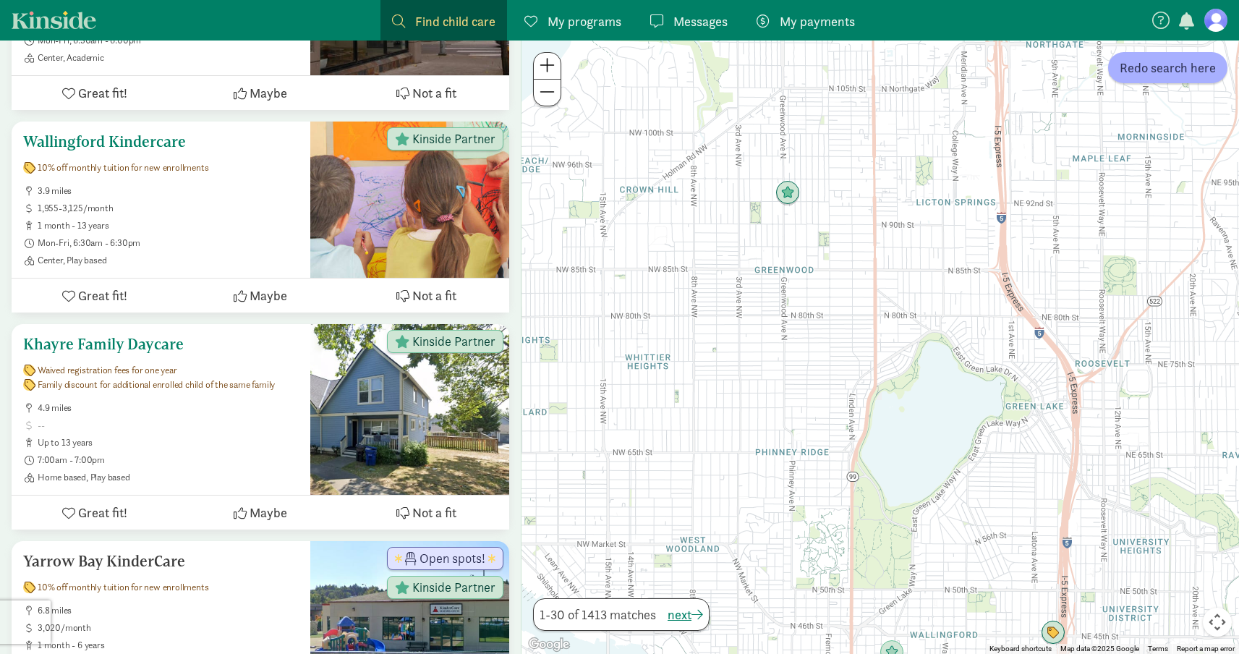
scroll to position [425, 0]
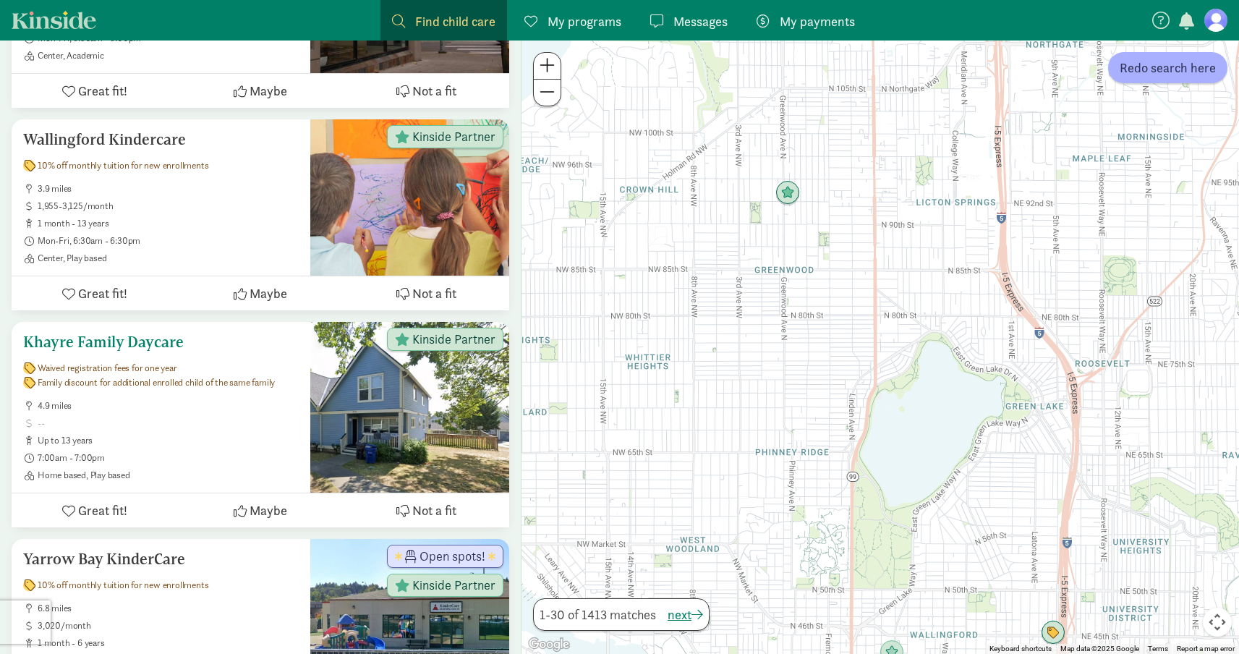
click at [105, 435] on span "up to 13 years" at bounding box center [168, 441] width 261 height 12
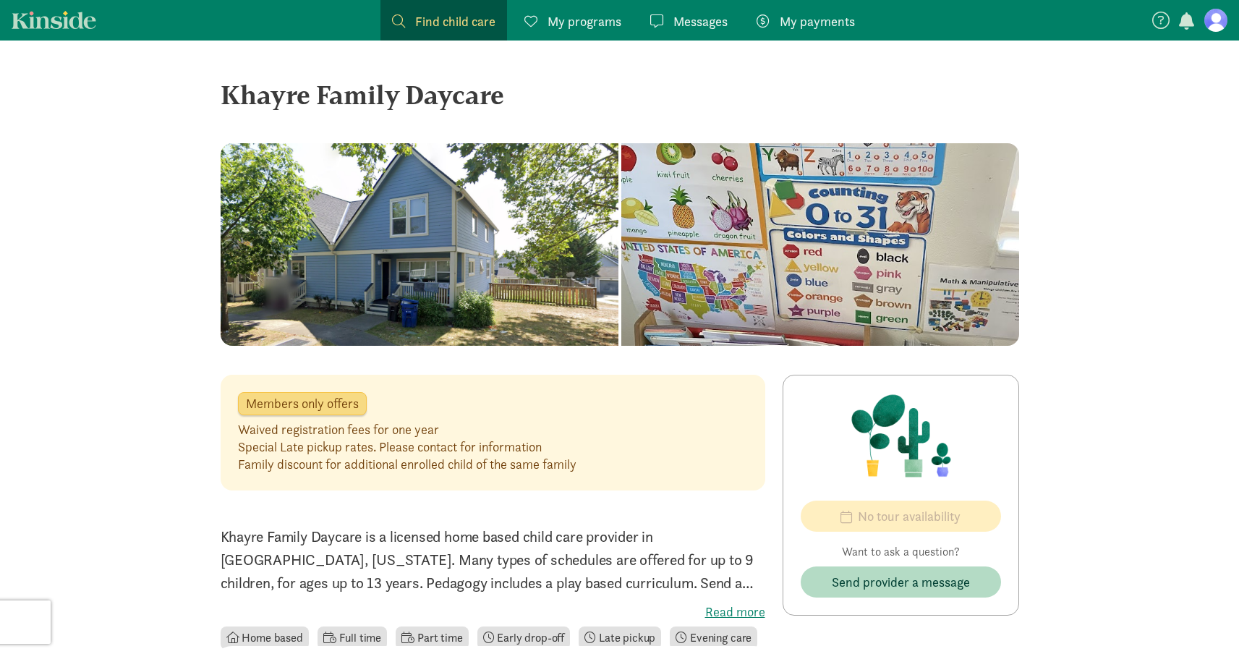
click at [436, 39] on link "Find child care Find" at bounding box center [444, 20] width 127 height 41
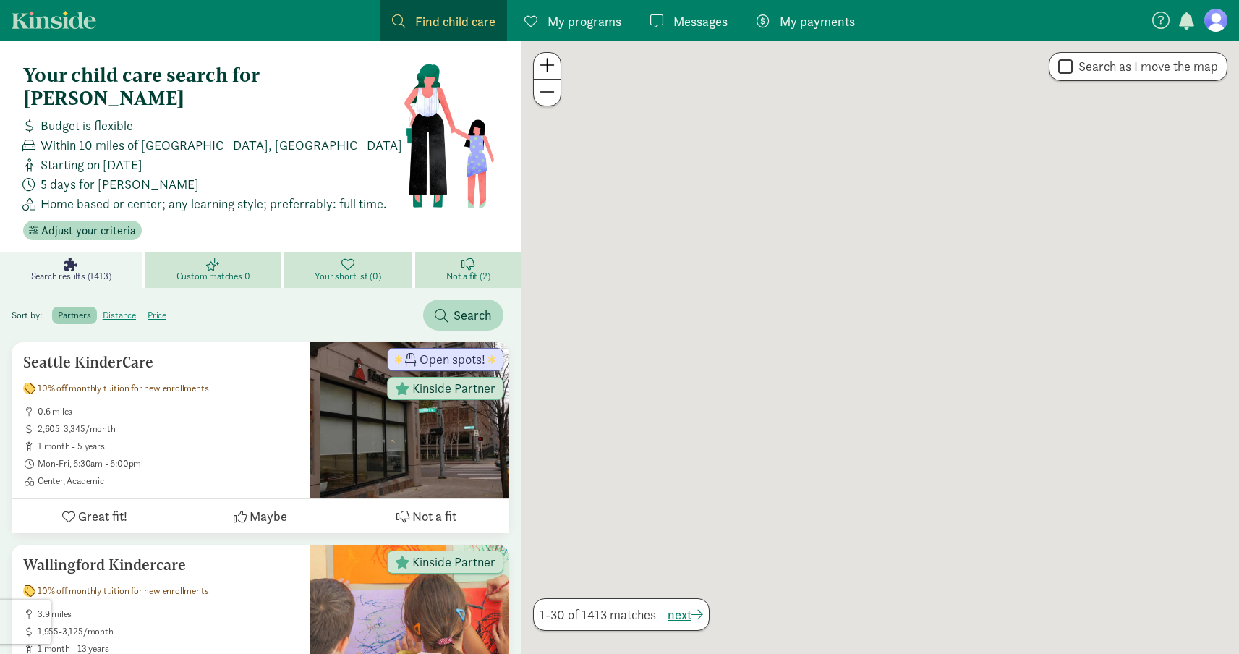
click at [436, 23] on span "Find child care" at bounding box center [455, 22] width 80 height 20
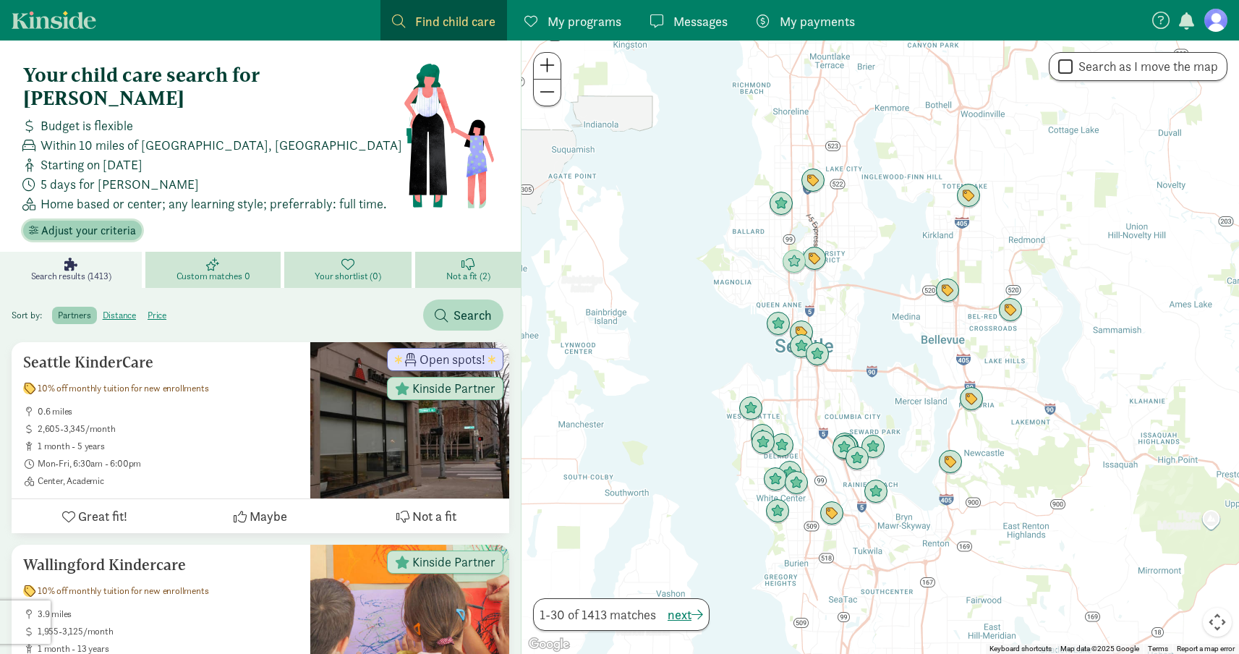
click at [85, 222] on span "Adjust your criteria" at bounding box center [88, 230] width 95 height 17
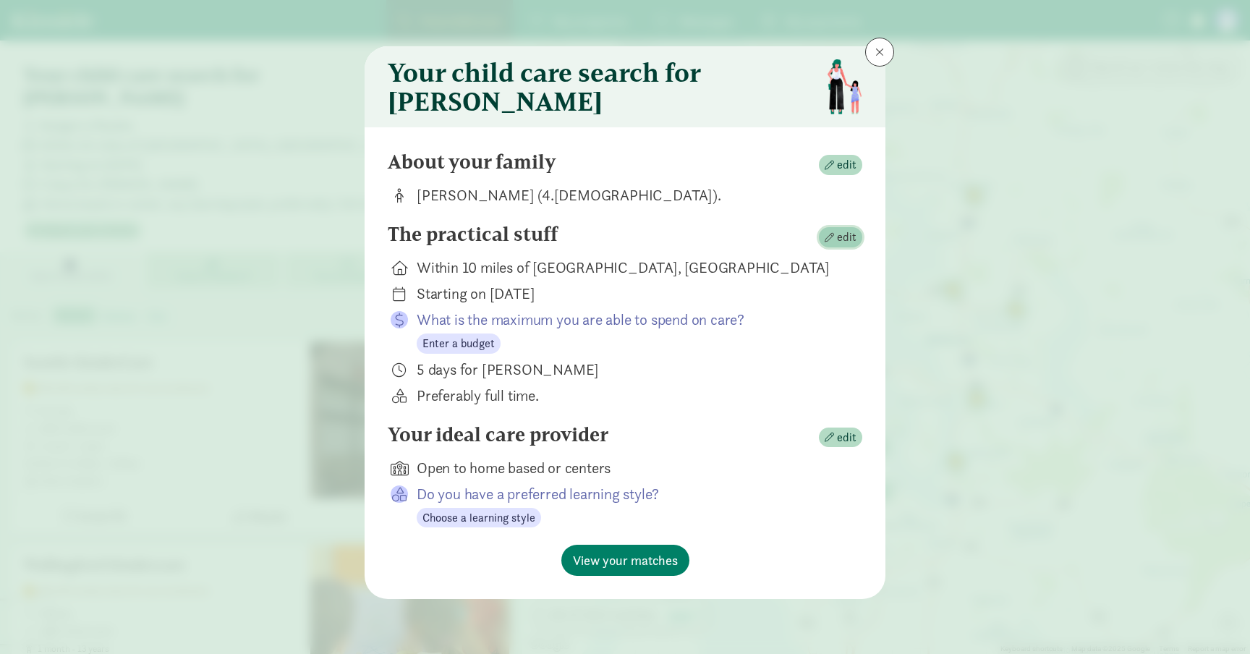
click at [858, 246] on button "edit" at bounding box center [840, 237] width 43 height 20
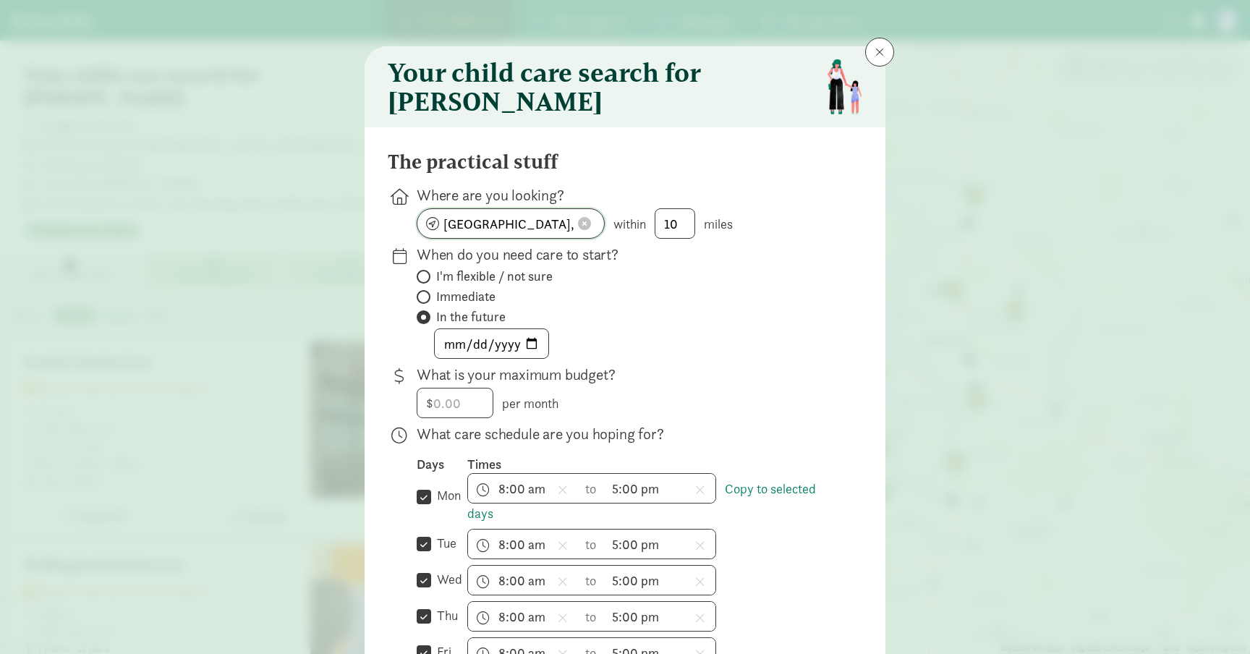
click at [581, 230] on span at bounding box center [584, 223] width 13 height 13
click at [515, 238] on input at bounding box center [510, 223] width 187 height 29
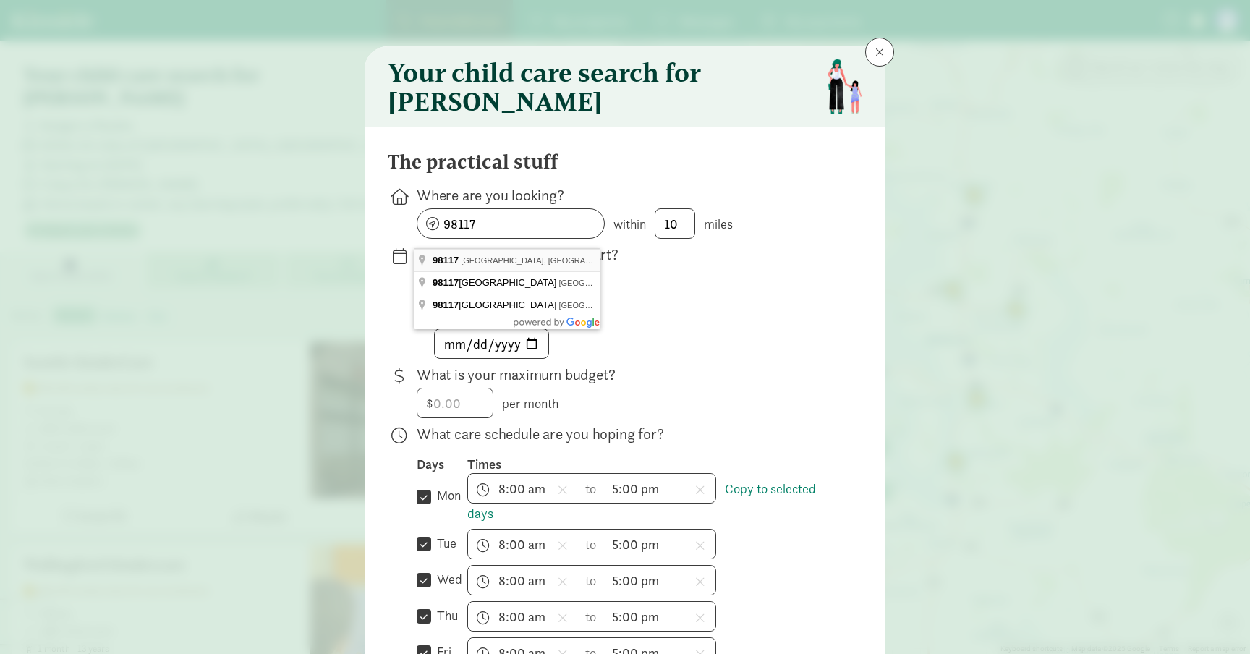
type input "Seattle, WA 98117, USA"
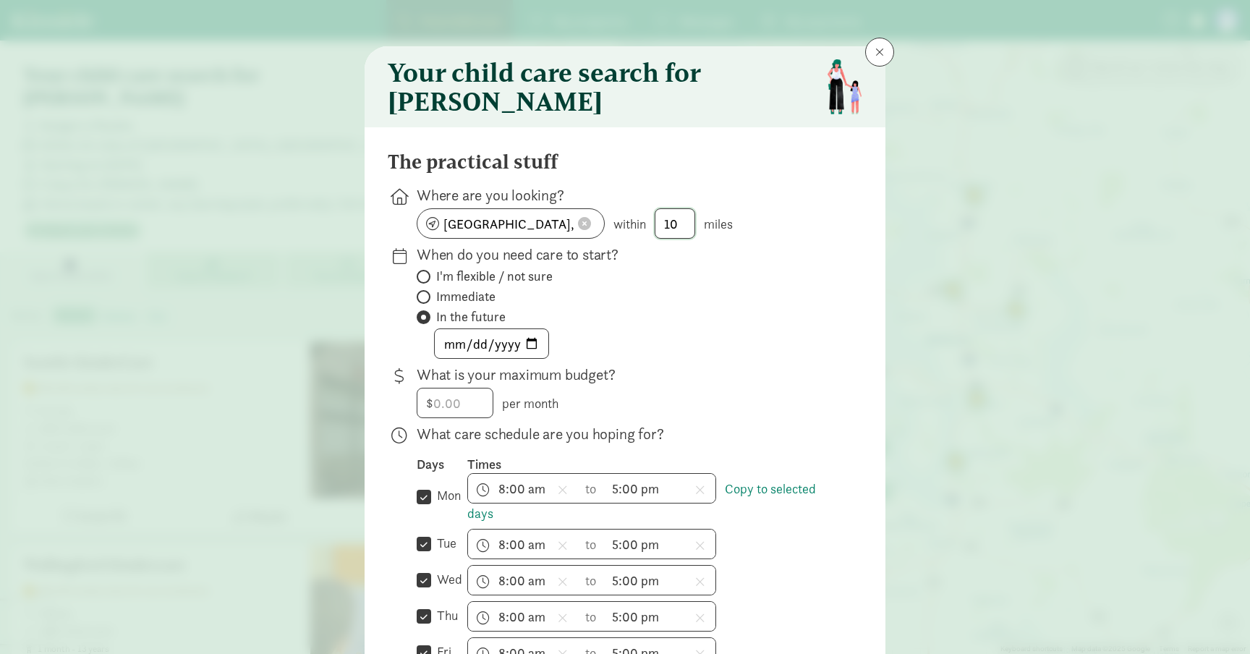
drag, startPoint x: 666, startPoint y: 233, endPoint x: 678, endPoint y: 233, distance: 11.6
click at [678, 233] on input "10" at bounding box center [675, 223] width 39 height 29
click at [668, 237] on input "01" at bounding box center [675, 223] width 39 height 29
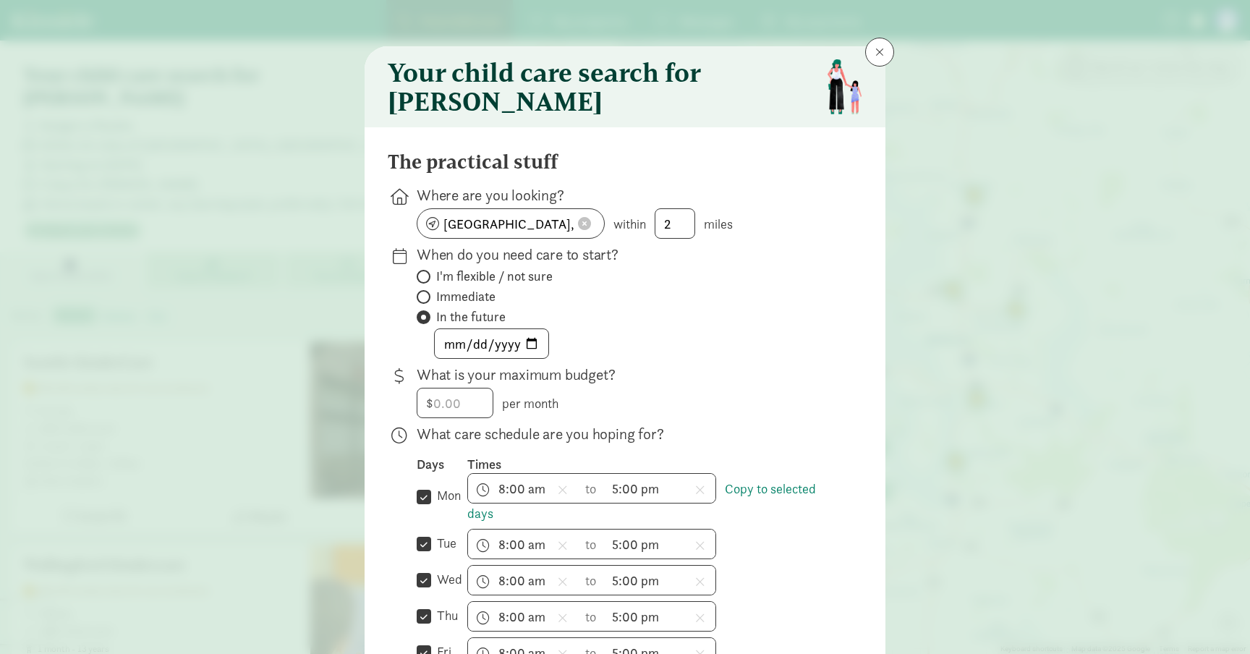
click at [674, 335] on div "I'm flexible / not sure Immediate In the future 2026-01-01" at bounding box center [628, 313] width 423 height 91
drag, startPoint x: 680, startPoint y: 224, endPoint x: 635, endPoint y: 224, distance: 45.6
click at [635, 224] on div "Seattle, WA 98117, USA within 2 miles" at bounding box center [628, 223] width 423 height 30
drag, startPoint x: 662, startPoint y: 227, endPoint x: 695, endPoint y: 228, distance: 32.6
click at [695, 228] on div "Seattle, WA 98117, USA within 2 miles" at bounding box center [628, 223] width 423 height 30
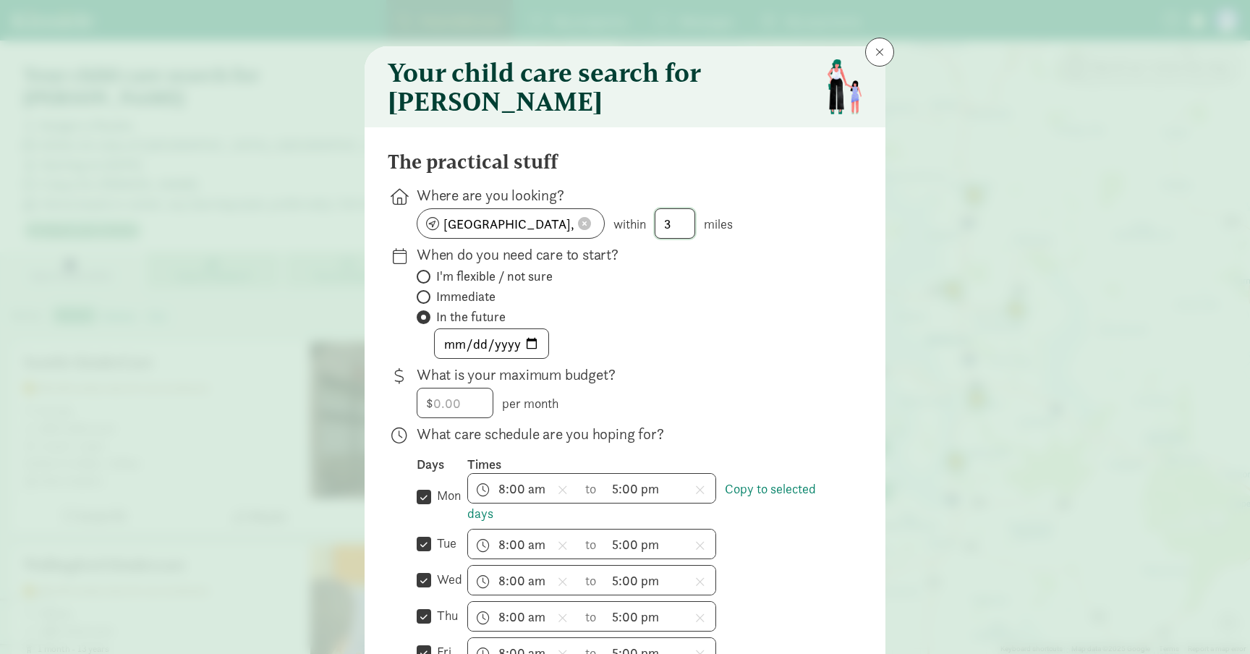
type input "3"
click at [711, 308] on label "Immediate" at bounding box center [628, 316] width 423 height 17
click at [426, 300] on input "Immediate" at bounding box center [421, 296] width 9 height 9
radio input "true"
radio input "false"
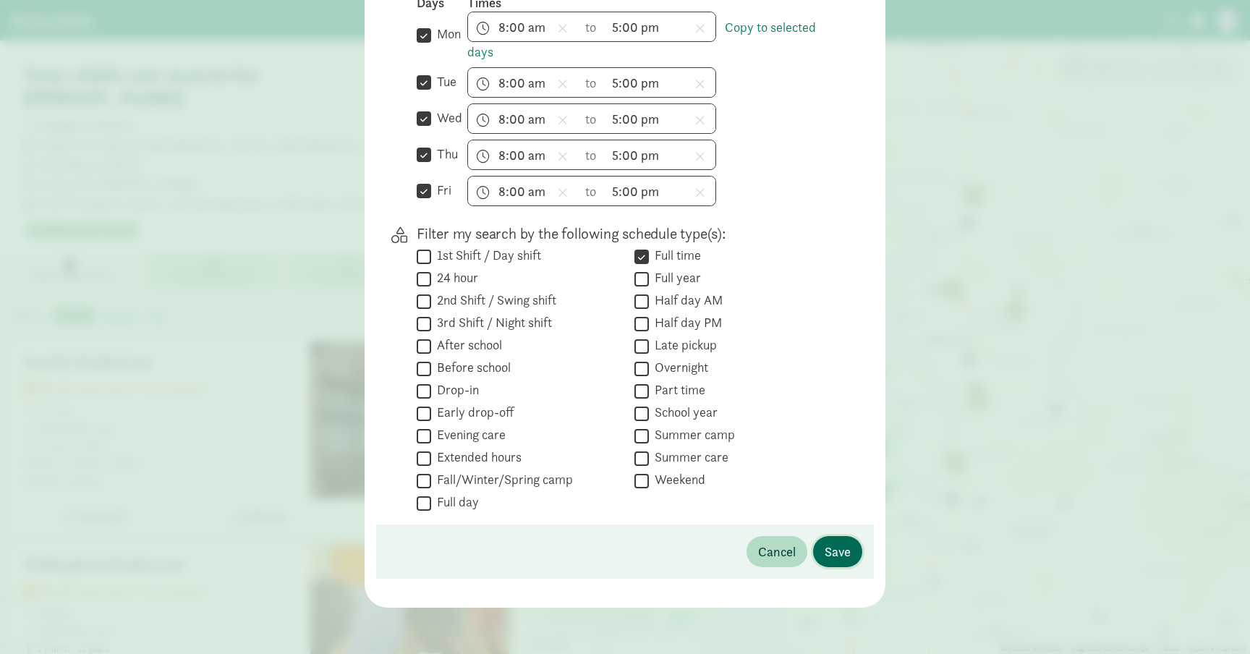
click at [839, 557] on span "Save" at bounding box center [838, 552] width 26 height 20
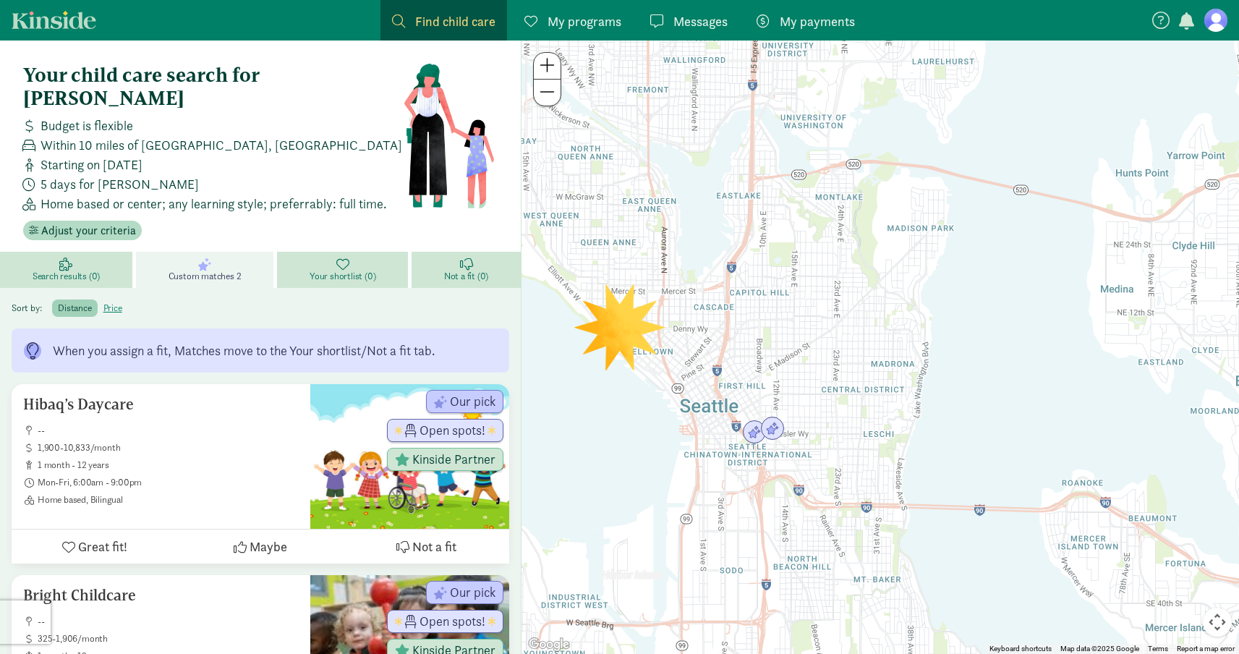
drag, startPoint x: 734, startPoint y: 222, endPoint x: 878, endPoint y: 356, distance: 196.6
click at [880, 356] on div at bounding box center [881, 348] width 718 height 614
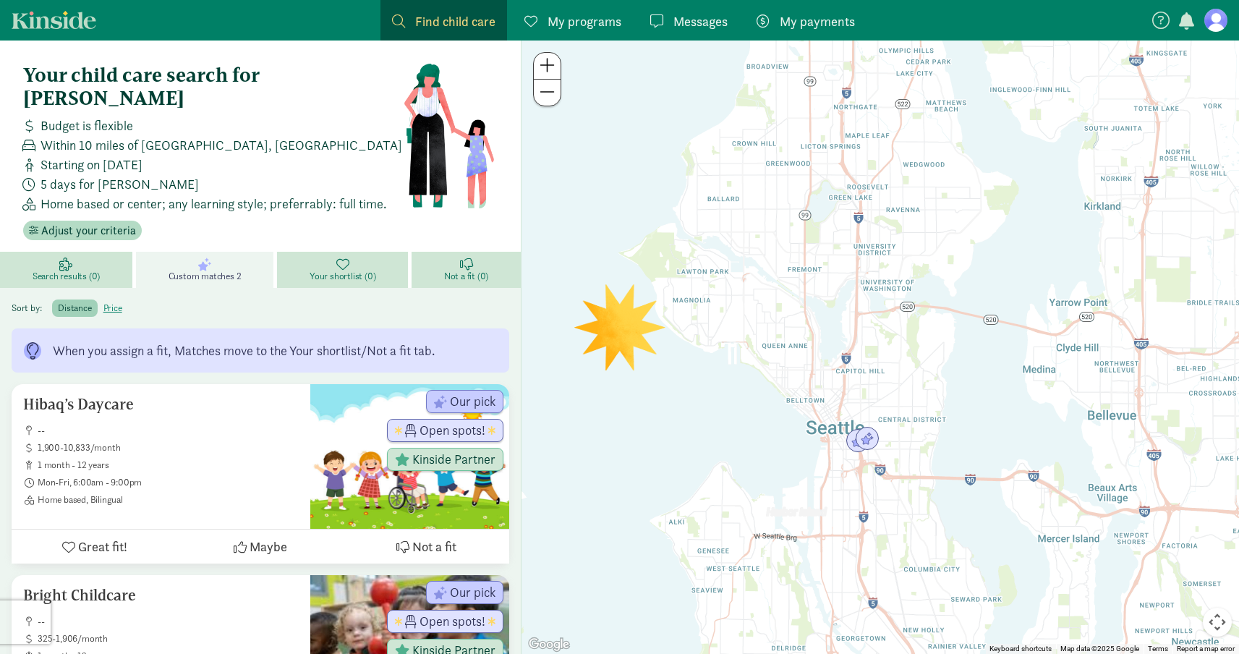
scroll to position [101, 0]
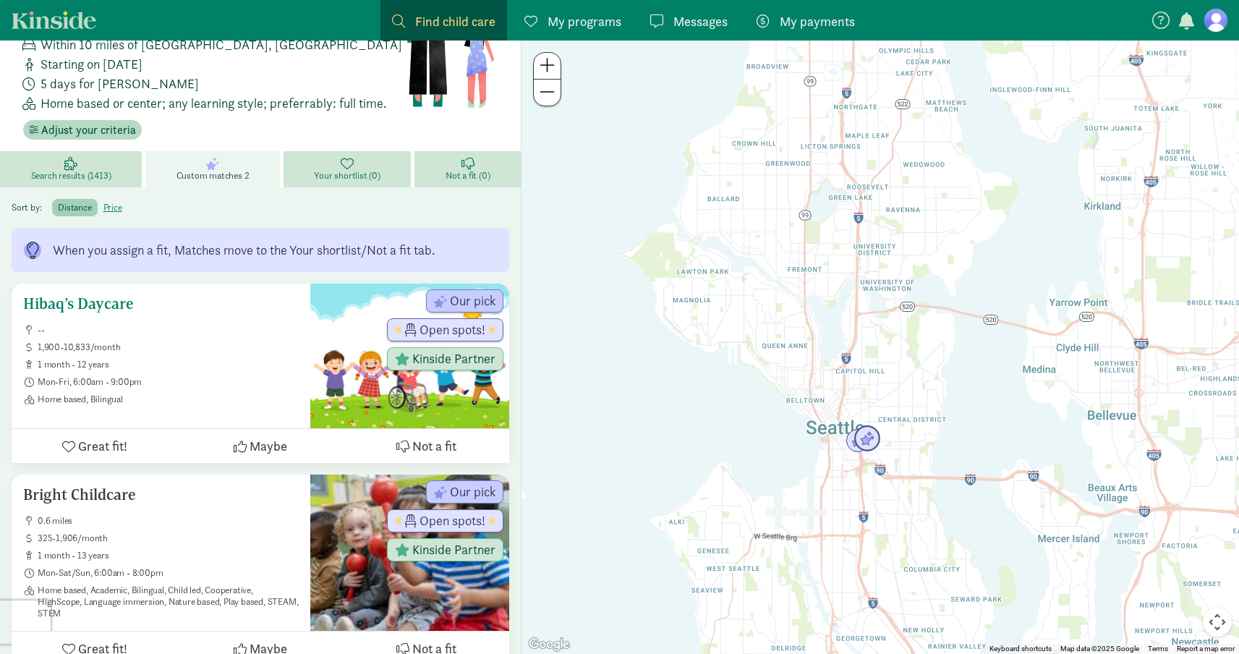
click at [425, 436] on span "Not a fit" at bounding box center [434, 446] width 44 height 20
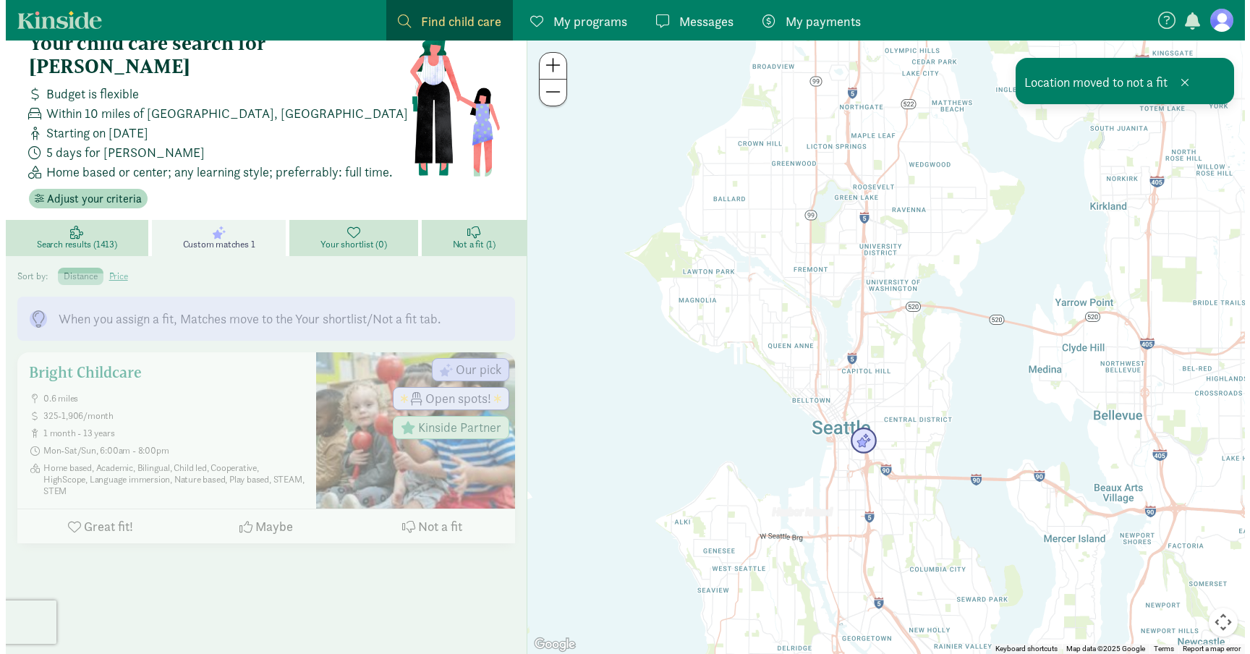
scroll to position [9, 0]
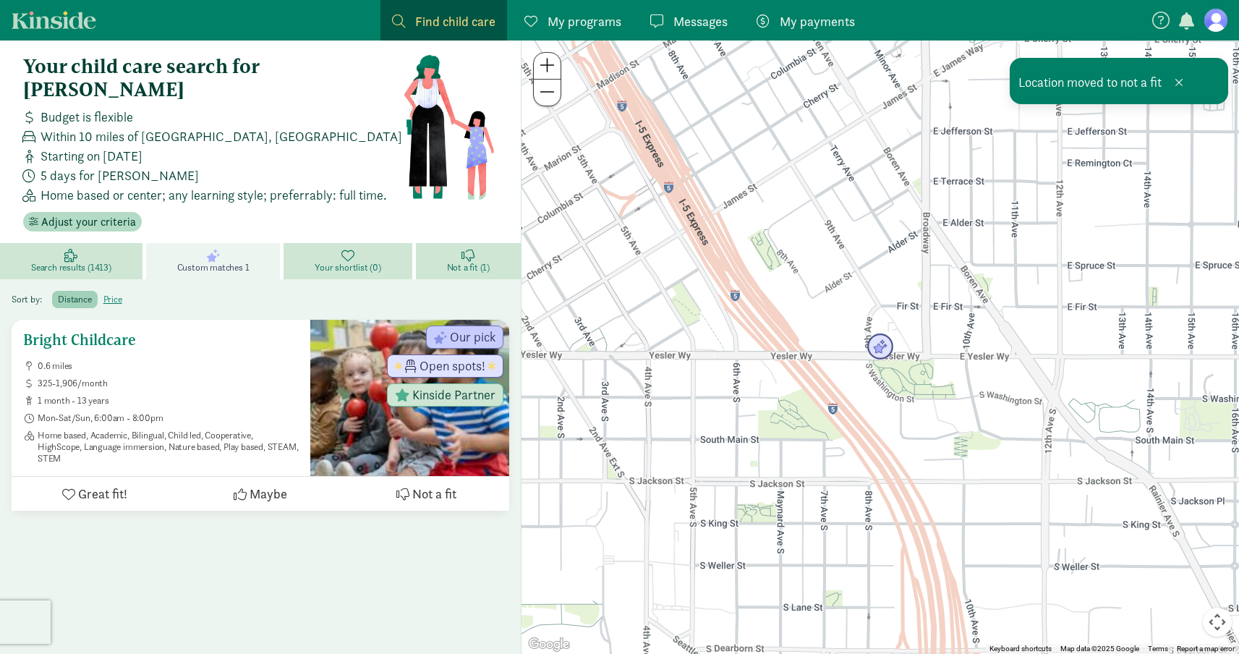
click at [449, 484] on span "Not a fit" at bounding box center [434, 494] width 44 height 20
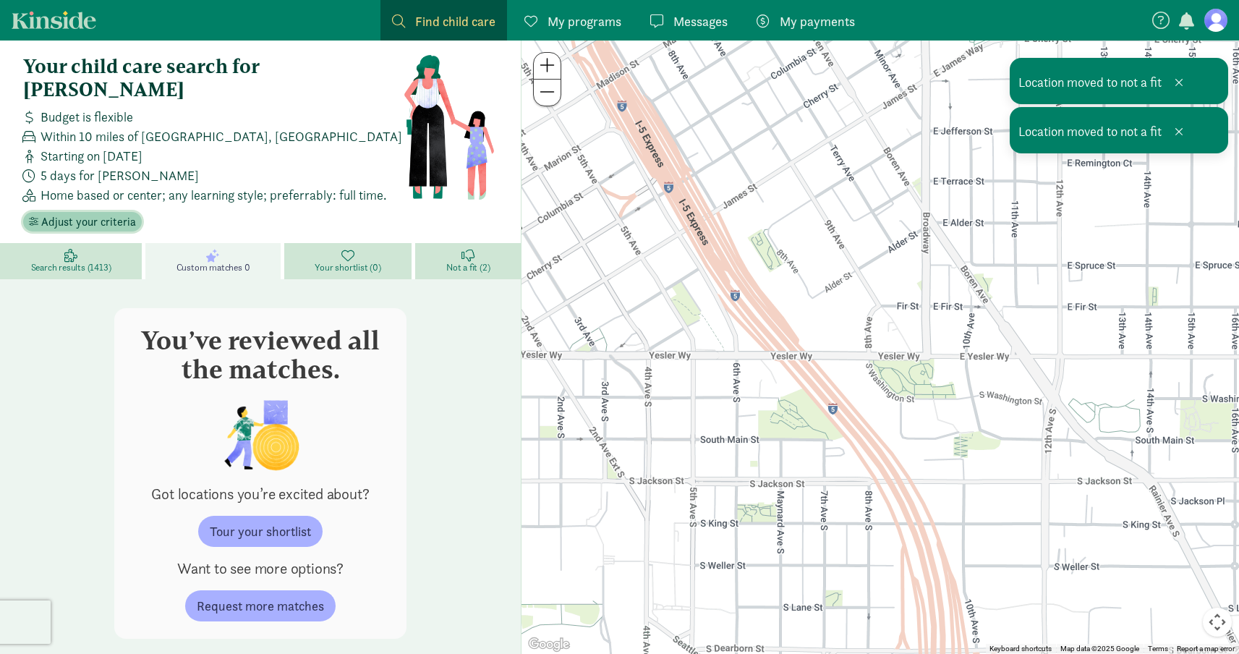
click at [64, 213] on span "Adjust your criteria" at bounding box center [88, 221] width 95 height 17
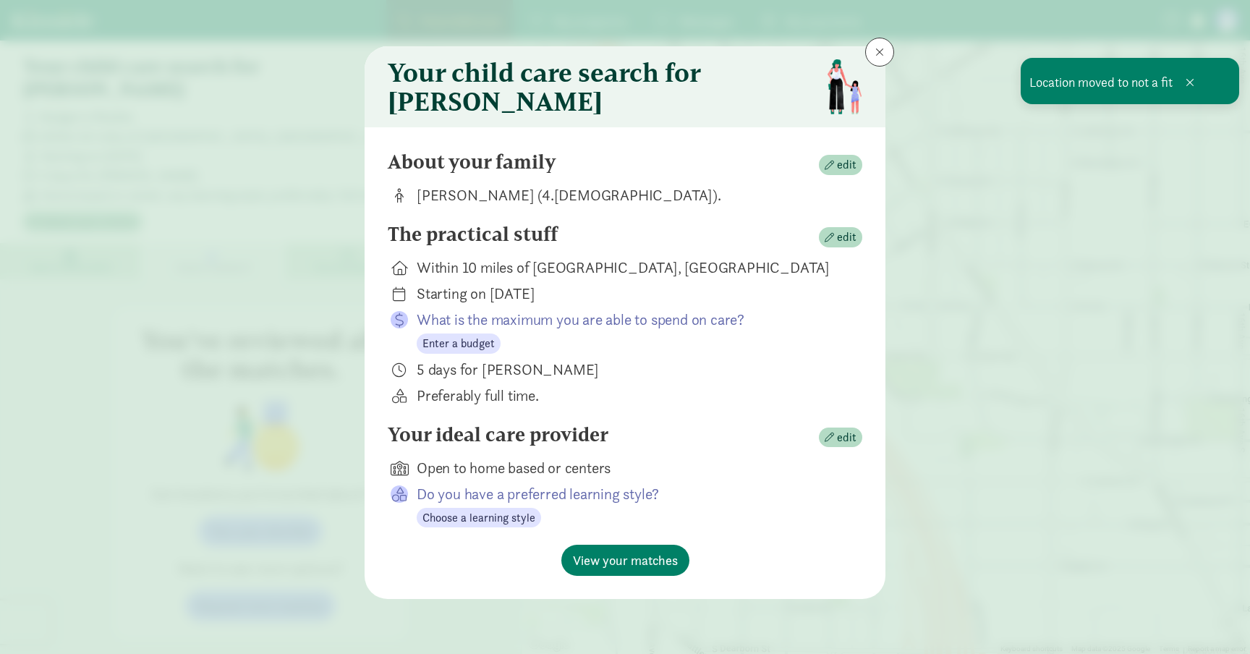
scroll to position [1, 0]
click at [844, 246] on span "edit" at bounding box center [847, 237] width 20 height 17
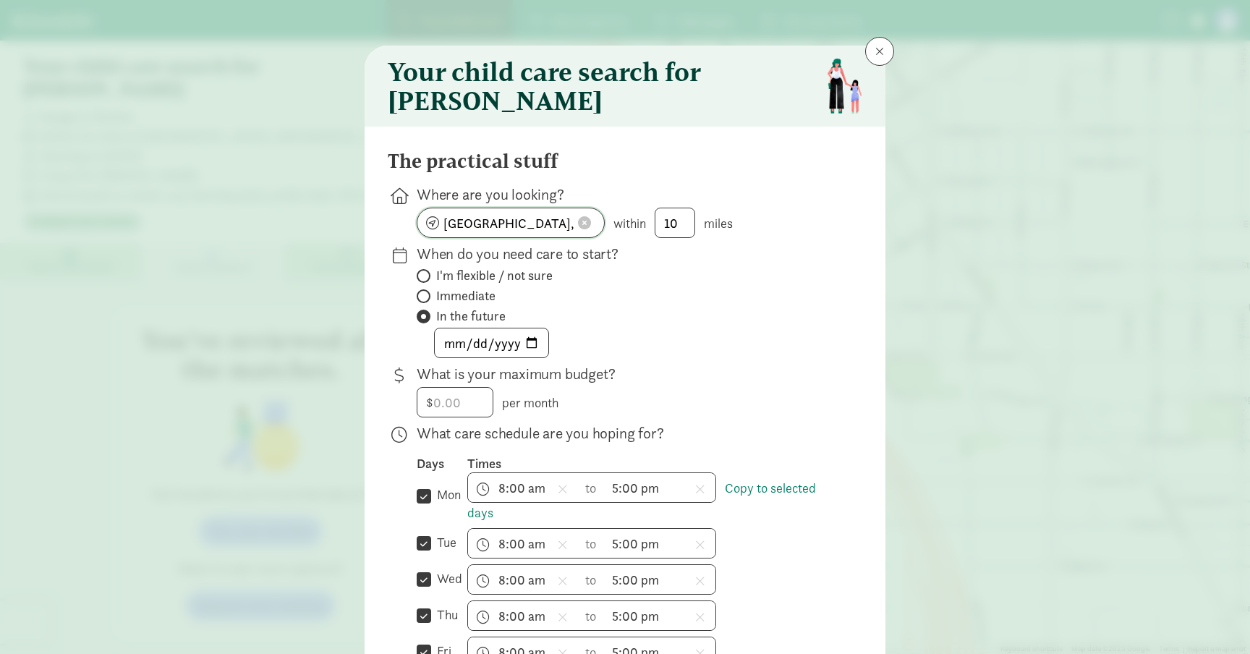
click at [580, 229] on span at bounding box center [584, 222] width 13 height 13
click at [488, 237] on input at bounding box center [510, 222] width 187 height 29
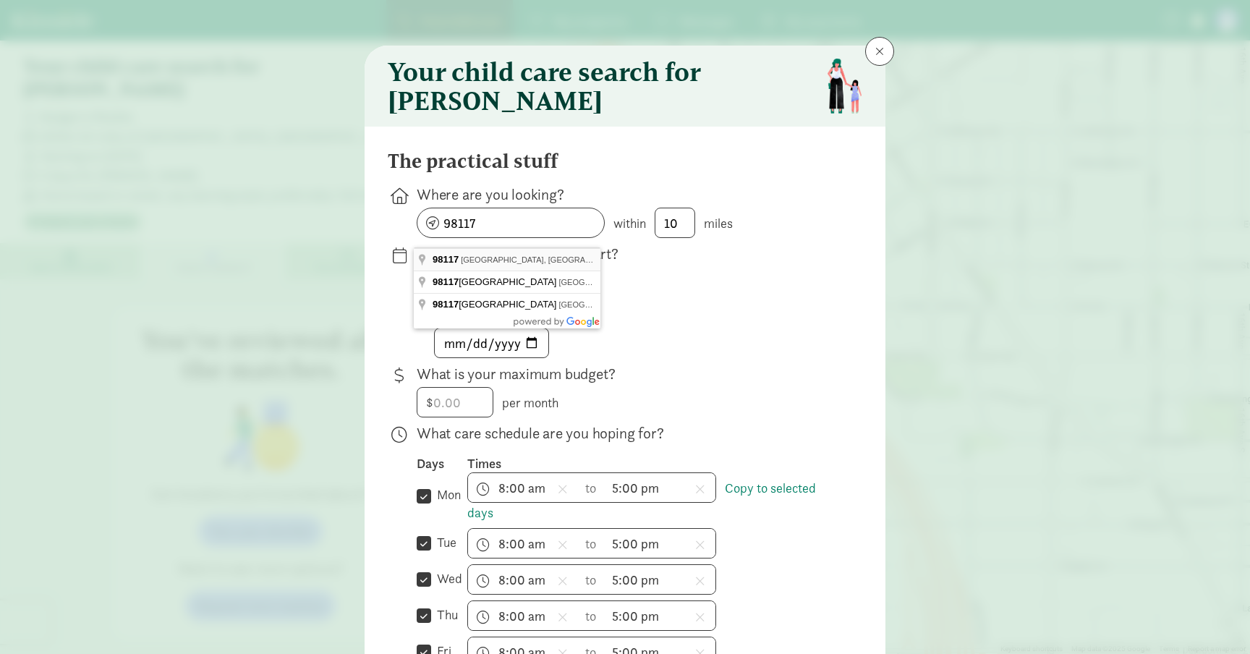
type input "Seattle, WA 98117, USA"
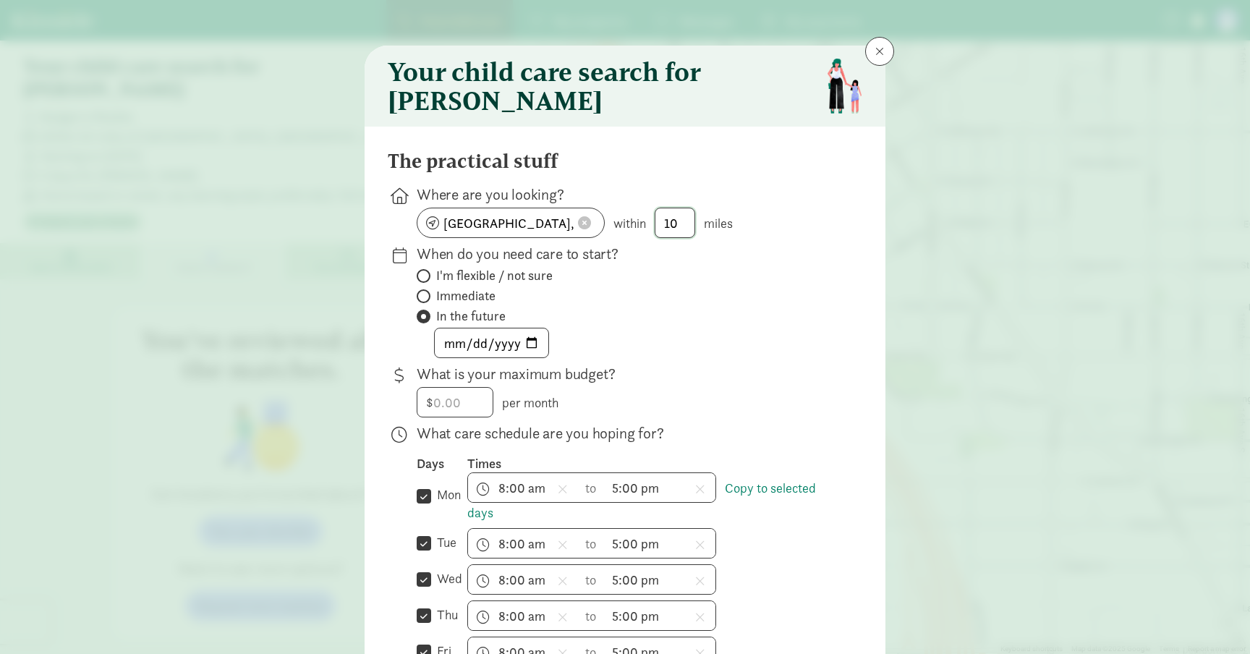
drag, startPoint x: 674, startPoint y: 236, endPoint x: 614, endPoint y: 236, distance: 60.1
click at [614, 236] on div "Seattle, WA 98117, USA within 10 miles" at bounding box center [628, 223] width 423 height 30
type input "2"
click at [777, 338] on div "2026-01-01" at bounding box center [628, 343] width 423 height 30
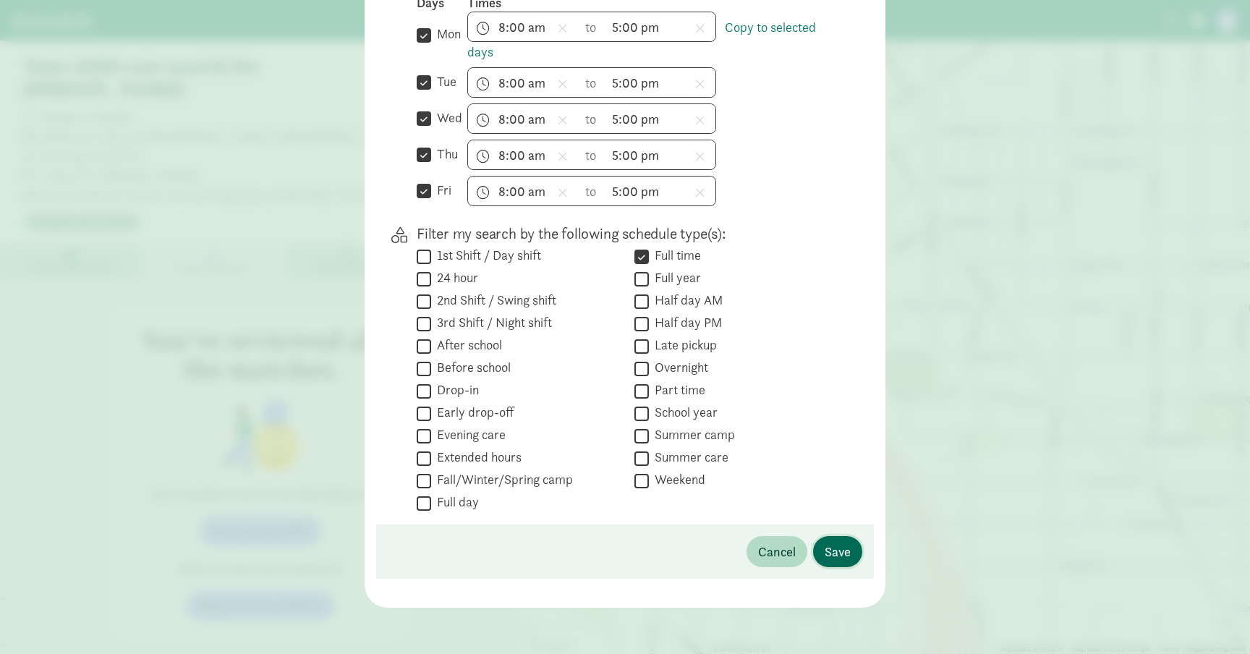
click at [835, 545] on span "Save" at bounding box center [838, 552] width 26 height 20
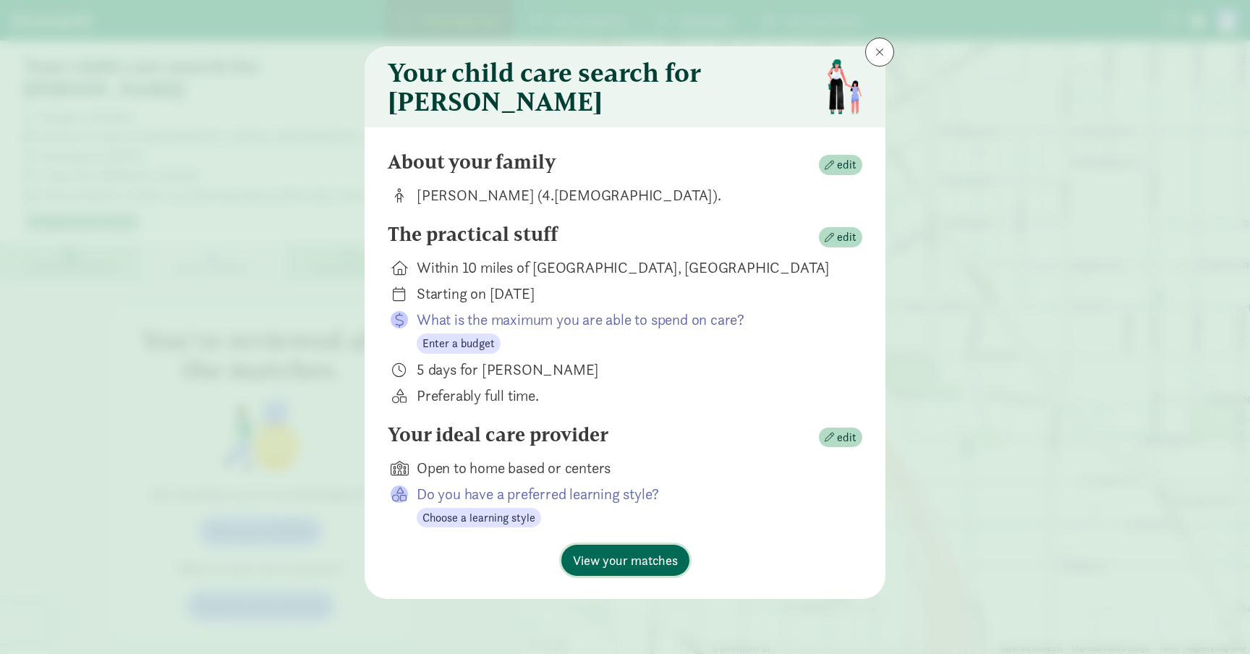
click at [647, 561] on span "View your matches" at bounding box center [625, 561] width 105 height 20
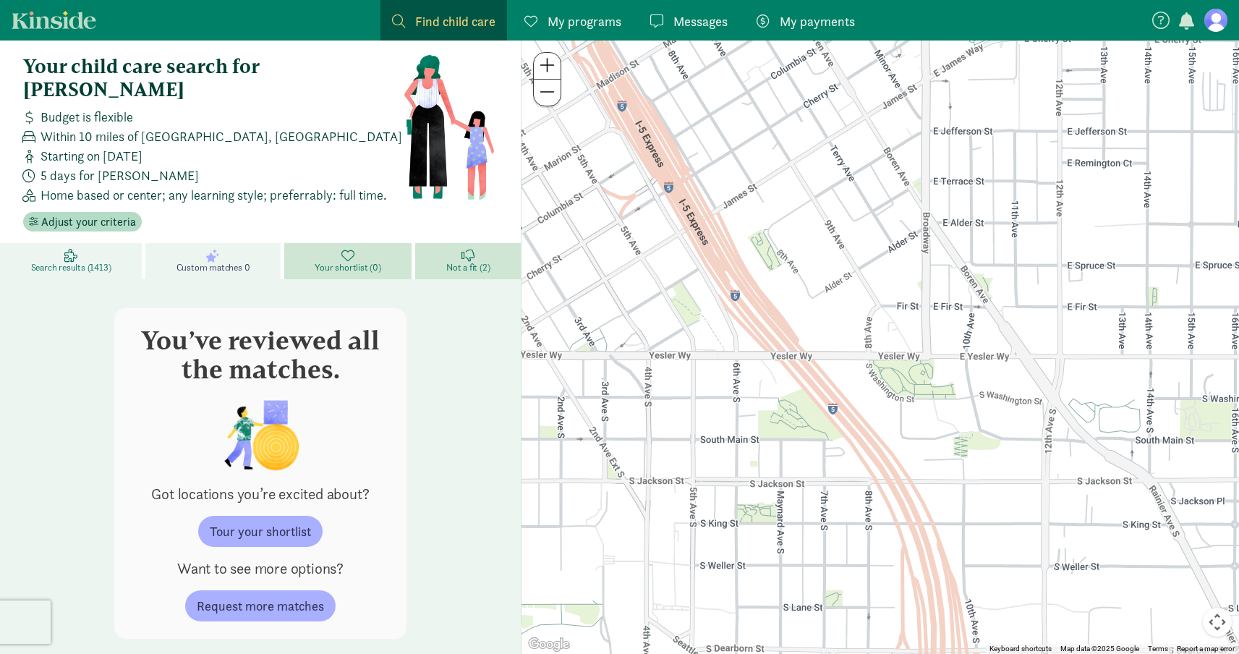
click at [77, 262] on span "Search results (1413)" at bounding box center [71, 268] width 80 height 12
